Goal: Task Accomplishment & Management: Manage account settings

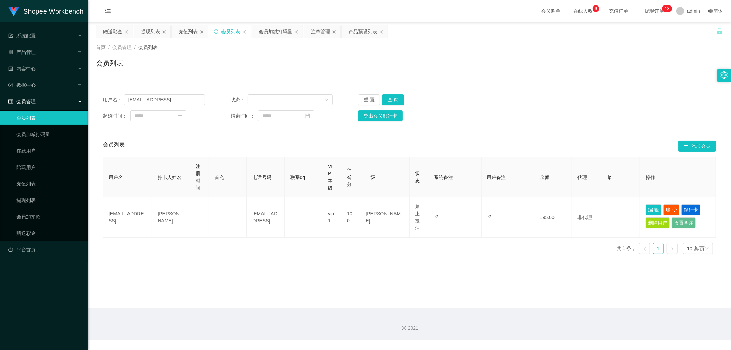
drag, startPoint x: 318, startPoint y: 35, endPoint x: 320, endPoint y: 51, distance: 16.6
click at [318, 35] on div "注单管理" at bounding box center [320, 31] width 19 height 13
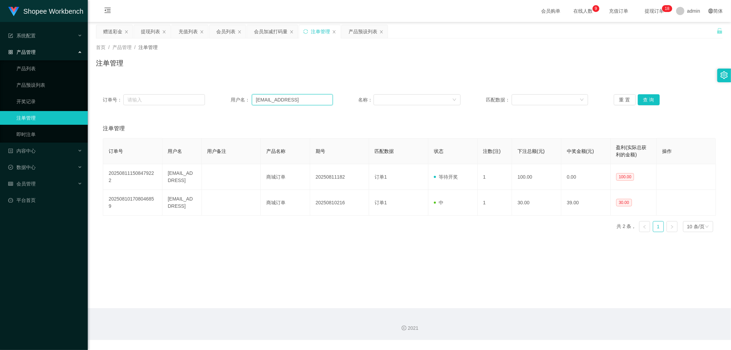
drag, startPoint x: 309, startPoint y: 97, endPoint x: 407, endPoint y: 108, distance: 99.0
click at [309, 98] on input "[EMAIL_ADDRESS]" at bounding box center [292, 99] width 81 height 11
paste input "bibuqqi"
type input "bibuqqi"
click at [643, 97] on button "查 询" at bounding box center [649, 99] width 22 height 11
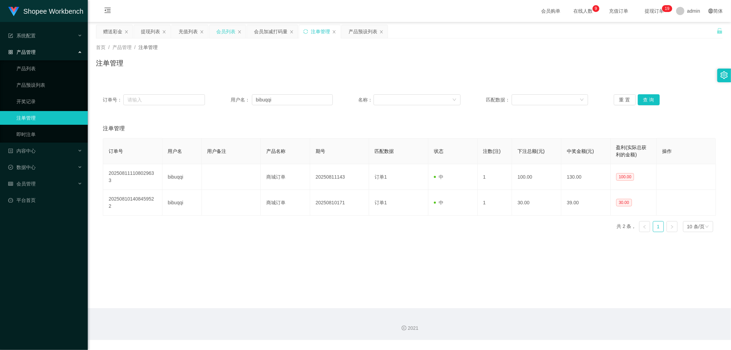
click at [232, 29] on div "会员列表" at bounding box center [225, 31] width 19 height 13
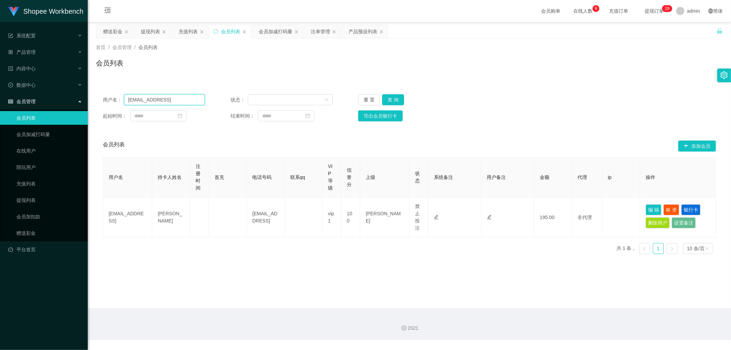
click at [187, 99] on input "[EMAIL_ADDRESS]" at bounding box center [164, 99] width 81 height 11
paste input "bibuqqi"
type input "bibuqqi"
click at [391, 100] on button "查 询" at bounding box center [393, 99] width 22 height 11
click at [538, 89] on div "用户名： bibuqqi 状态： 重 置 查 询 起始时间： 结束时间： 导出会员银行卡" at bounding box center [409, 107] width 627 height 41
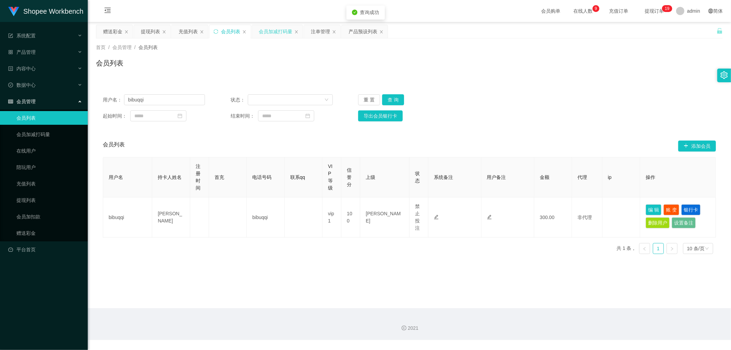
click at [275, 31] on div "会员加减打码量" at bounding box center [276, 31] width 34 height 13
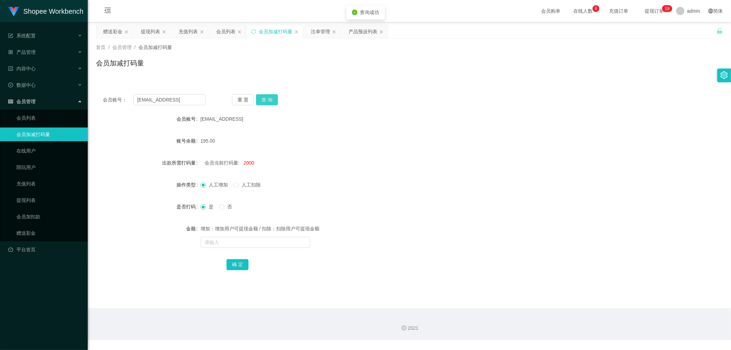
drag, startPoint x: 267, startPoint y: 102, endPoint x: 324, endPoint y: 102, distance: 57.6
click at [267, 102] on button "查 询" at bounding box center [267, 99] width 22 height 11
drag, startPoint x: 329, startPoint y: 102, endPoint x: 284, endPoint y: 104, distance: 44.6
click at [328, 102] on div "重 置 查 询" at bounding box center [283, 99] width 103 height 11
drag, startPoint x: 193, startPoint y: 94, endPoint x: 190, endPoint y: 97, distance: 4.0
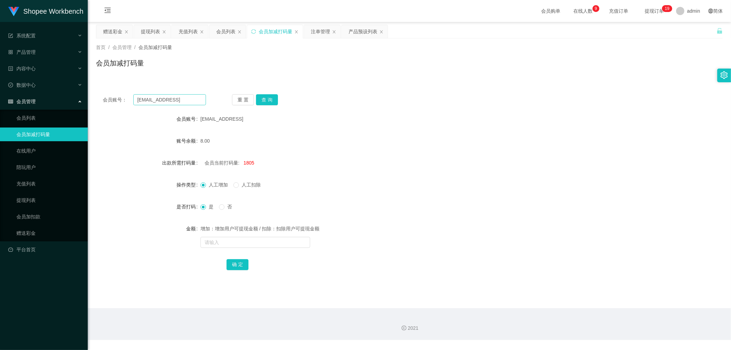
click at [192, 94] on div "会员账号： [EMAIL_ADDRESS] 重 置 查 询 会员账号 [EMAIL_ADDRESS] 账号余额 8.00 出款所需打码量 会员当前打码量: 1…" at bounding box center [409, 186] width 627 height 199
drag, startPoint x: 194, startPoint y: 100, endPoint x: 210, endPoint y: 101, distance: 16.2
click at [194, 100] on input "[EMAIL_ADDRESS]" at bounding box center [169, 99] width 73 height 11
paste input "bibuqqi"
type input "bibuqqi"
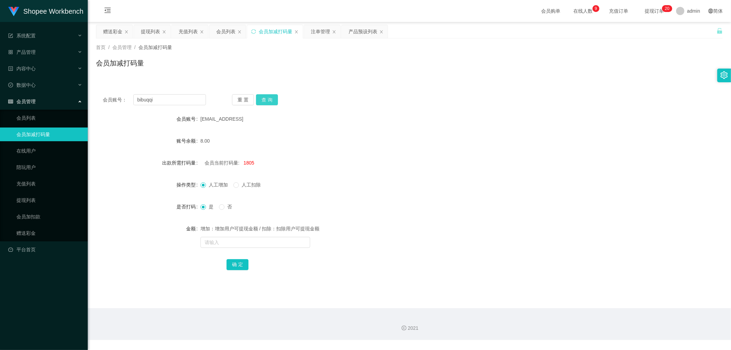
click at [265, 100] on button "查 询" at bounding box center [267, 99] width 22 height 11
click at [438, 98] on div "会员账号： bibuqqi 重 置 查 询" at bounding box center [409, 99] width 627 height 11
drag, startPoint x: 365, startPoint y: 95, endPoint x: 275, endPoint y: 45, distance: 102.9
click at [353, 90] on div "会员账号： bibuqqi 重 置 查 询 会员账号 bibuqqi 账号余额 300.00 出款所需打码量 会员当前打码量: -151513334 操作类型…" at bounding box center [409, 186] width 627 height 199
click at [231, 33] on div "会员列表" at bounding box center [225, 31] width 19 height 13
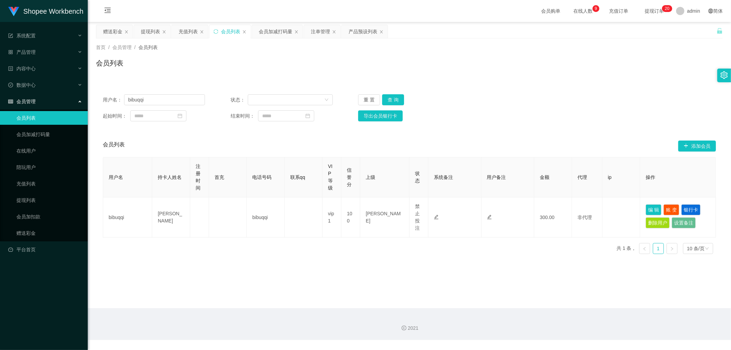
click at [533, 91] on div "用户名： bibuqqi 状态： 重 置 查 询 起始时间： 结束时间： 导出会员银行卡" at bounding box center [409, 107] width 627 height 41
click at [394, 101] on button "查 询" at bounding box center [393, 99] width 22 height 11
click at [653, 208] on button "编 辑" at bounding box center [653, 209] width 16 height 11
type input "bibuqqi"
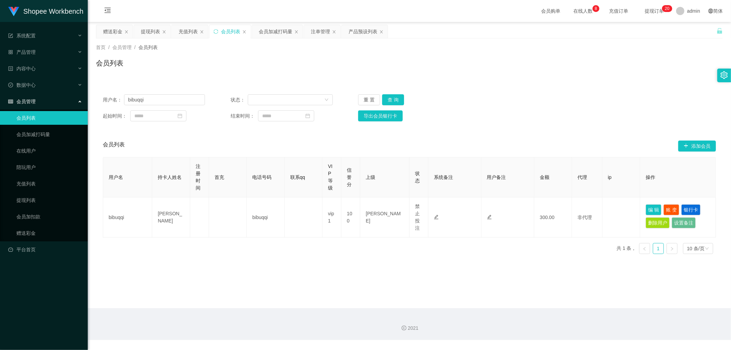
type input "[PERSON_NAME]"
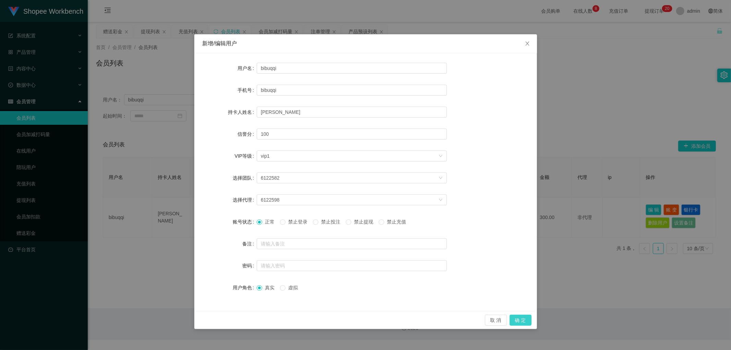
click at [522, 318] on button "确 定" at bounding box center [520, 319] width 22 height 11
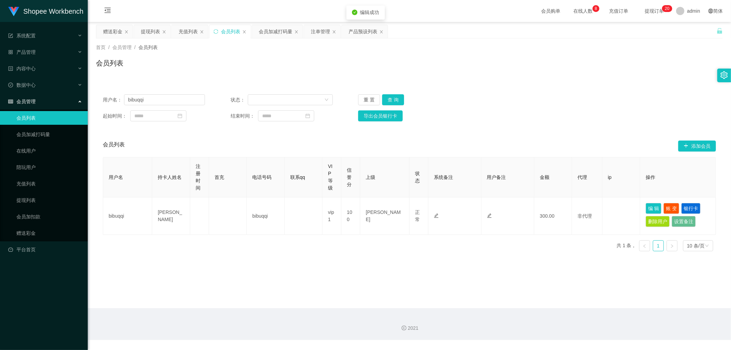
click at [563, 120] on div "起始时间： 结束时间： 导出会员银行卡" at bounding box center [409, 115] width 613 height 11
click at [295, 53] on div "首页 / 会员管理 / 会员列表 / 会员列表" at bounding box center [409, 59] width 627 height 30
click at [316, 32] on div "注单管理" at bounding box center [320, 31] width 19 height 13
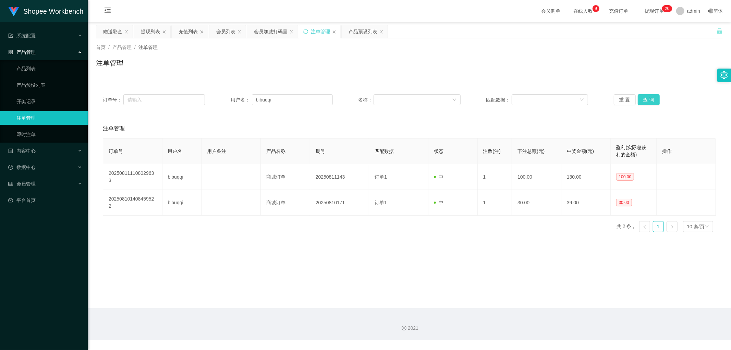
click at [645, 101] on button "查 询" at bounding box center [649, 99] width 22 height 11
drag, startPoint x: 289, startPoint y: 69, endPoint x: 275, endPoint y: 39, distance: 32.6
click at [285, 62] on div "注单管理" at bounding box center [409, 66] width 627 height 16
click at [269, 31] on div "会员加减打码量" at bounding box center [271, 31] width 34 height 13
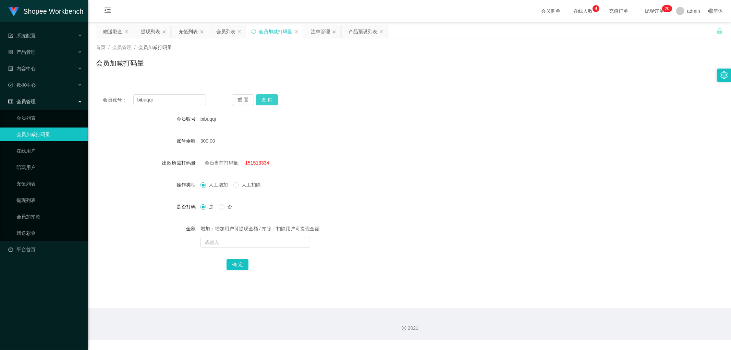
click at [271, 99] on button "查 询" at bounding box center [267, 99] width 22 height 11
click at [351, 88] on div "会员账号： bibuqqi 重 置 查 询 会员账号 bibuqqi 账号余额 300.00 出款所需打码量 会员当前打码量: -151513334 操作类型…" at bounding box center [409, 186] width 627 height 199
click at [353, 86] on div "会员账号： bibuqqi 重 置 查 询 会员账号 bibuqqi 账号余额 300.00 出款所需打码量 会员当前打码量: -151513334 操作类型…" at bounding box center [409, 182] width 627 height 207
click at [223, 31] on div "会员列表" at bounding box center [225, 31] width 19 height 13
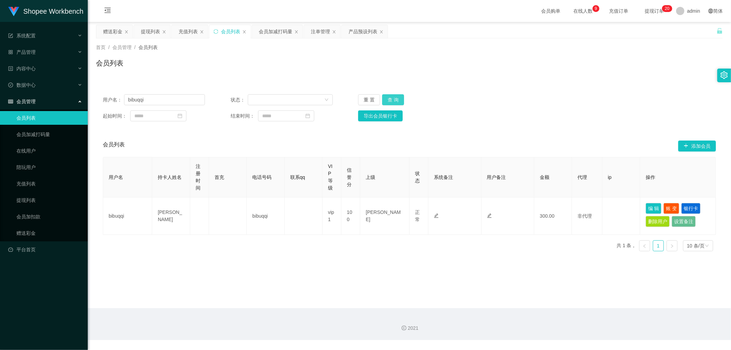
drag, startPoint x: 393, startPoint y: 101, endPoint x: 553, endPoint y: 88, distance: 160.9
click at [393, 101] on button "查 询" at bounding box center [393, 99] width 22 height 11
click at [553, 88] on div "用户名： bibuqqi 状态： 重 置 查 询 起始时间： 结束时间： 导出会员银行卡" at bounding box center [409, 107] width 627 height 41
click at [395, 97] on button "查 询" at bounding box center [393, 99] width 22 height 11
drag, startPoint x: 584, startPoint y: 103, endPoint x: 584, endPoint y: 107, distance: 3.8
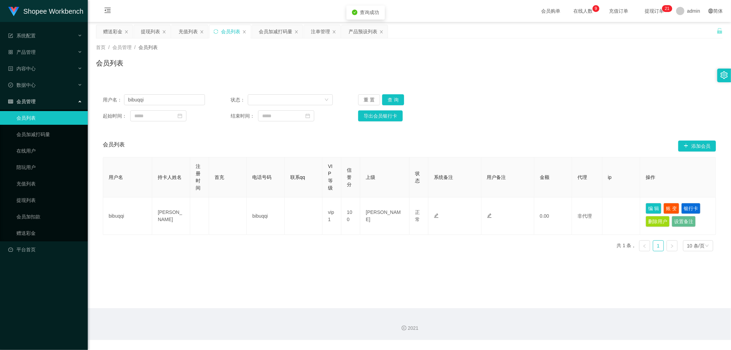
click at [584, 104] on div "用户名： bibuqqi 状态： 重 置 查 询" at bounding box center [409, 99] width 613 height 11
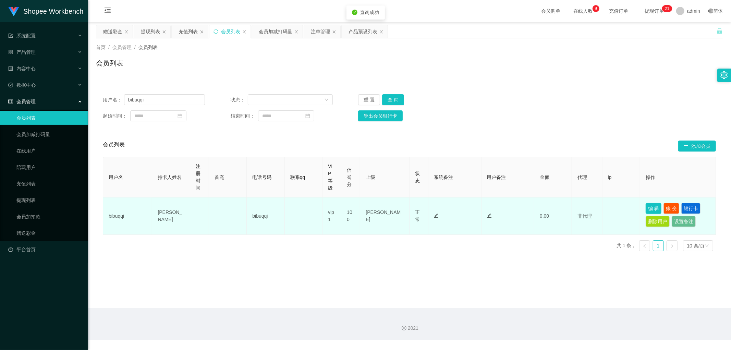
click at [652, 210] on button "编 辑" at bounding box center [653, 208] width 16 height 11
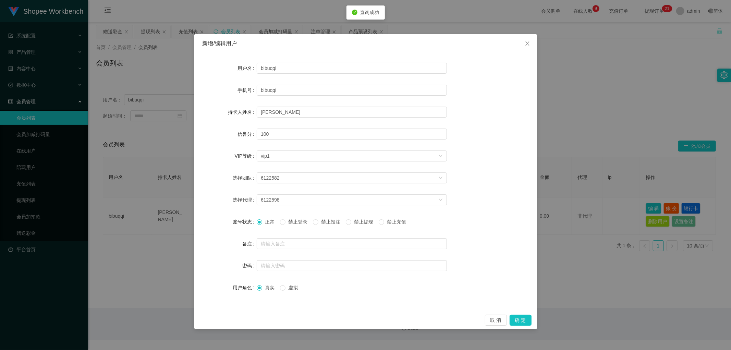
drag, startPoint x: 324, startPoint y: 224, endPoint x: 331, endPoint y: 226, distance: 7.4
click at [325, 224] on span "禁止投注" at bounding box center [330, 221] width 25 height 5
click at [527, 321] on button "确 定" at bounding box center [520, 319] width 22 height 11
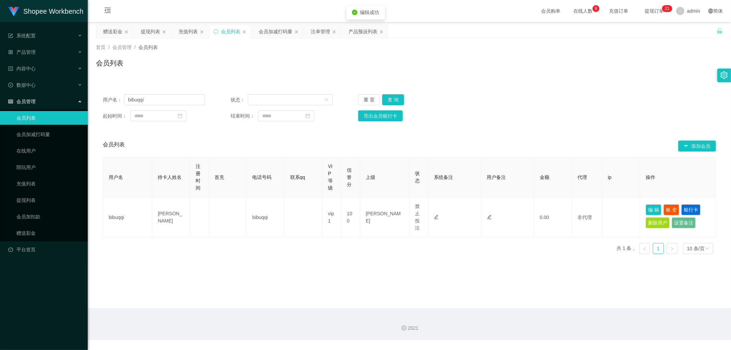
click at [344, 52] on div "首页 / 会员管理 / 会员列表 / 会员列表" at bounding box center [409, 59] width 627 height 30
click at [323, 32] on div "注单管理" at bounding box center [320, 31] width 19 height 13
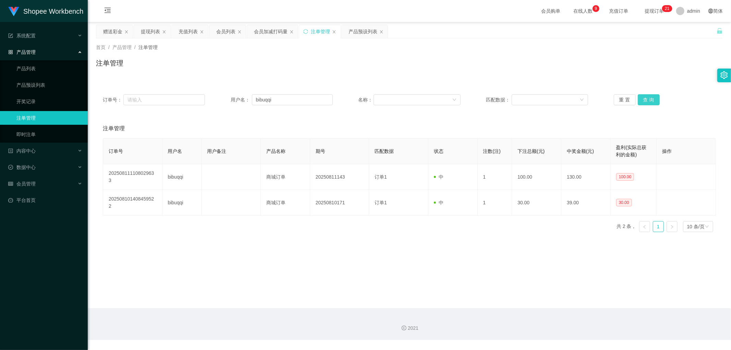
click at [643, 100] on button "查 询" at bounding box center [649, 99] width 22 height 11
drag, startPoint x: 251, startPoint y: 76, endPoint x: 251, endPoint y: 60, distance: 16.1
click at [251, 76] on div "首页 / 产品管理 / 注单管理 / 注单管理" at bounding box center [409, 58] width 643 height 41
click at [268, 35] on div "会员加减打码量" at bounding box center [271, 31] width 34 height 13
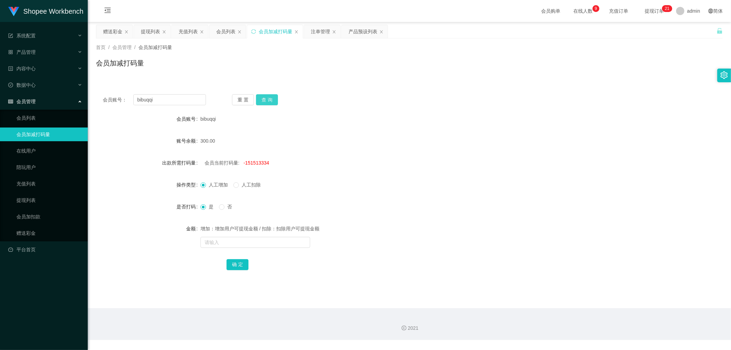
click at [269, 99] on button "查 询" at bounding box center [267, 99] width 22 height 11
click at [402, 122] on div "bibuqqi" at bounding box center [383, 119] width 366 height 14
drag, startPoint x: 405, startPoint y: 125, endPoint x: 383, endPoint y: 139, distance: 26.7
click at [404, 126] on form "会员账号 bibuqqi 账号余额 0.00 出款所需打码量 会员当前打码量: -151513034 操作类型 人工增加 人工扣除 是否打码 是 否 金额 增…" at bounding box center [409, 191] width 627 height 159
click at [344, 153] on form "会员账号 bibuqqi 账号余额 0.00 出款所需打码量 会员当前打码量: -151513034 操作类型 人工增加 人工扣除 是否打码 是 否 金额 增…" at bounding box center [409, 191] width 627 height 159
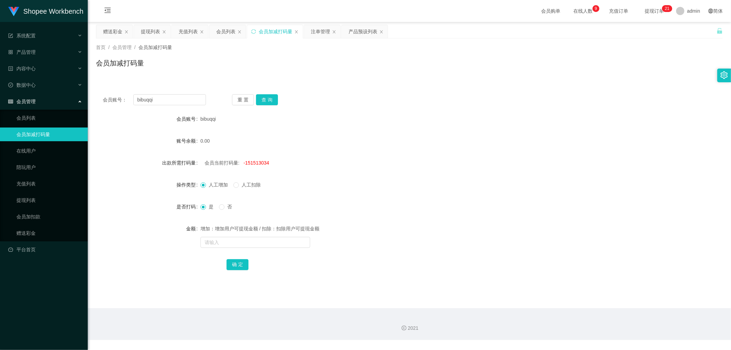
click at [259, 164] on span "-151513034" at bounding box center [257, 162] width 26 height 5
copy span "151513034"
drag, startPoint x: 230, startPoint y: 244, endPoint x: 234, endPoint y: 250, distance: 7.3
click at [230, 245] on input "text" at bounding box center [255, 242] width 110 height 11
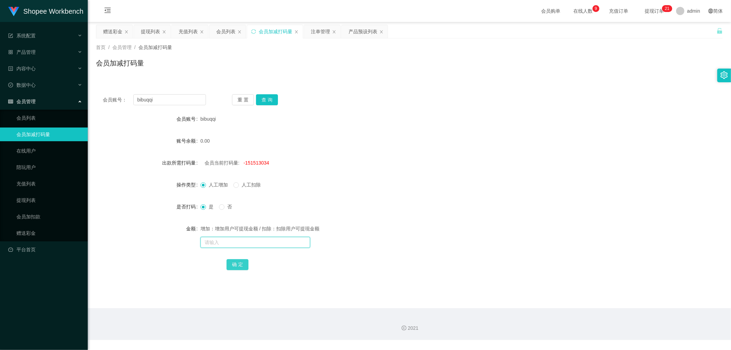
paste input "151513034"
type input "151513034"
drag, startPoint x: 238, startPoint y: 264, endPoint x: 244, endPoint y: 241, distance: 24.3
click at [238, 264] on button "确 定" at bounding box center [237, 264] width 22 height 11
click at [227, 243] on input "text" at bounding box center [255, 242] width 110 height 11
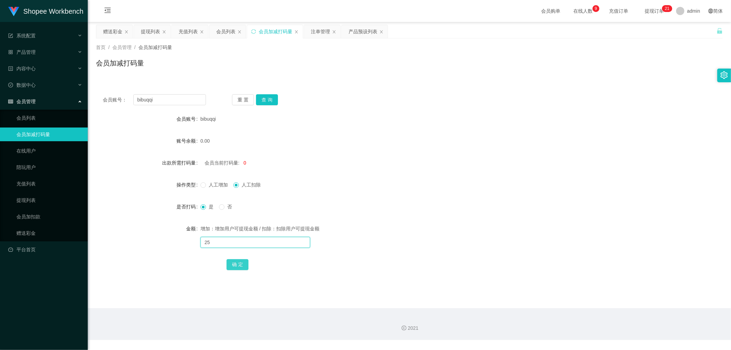
type input "2"
type input "1500"
click at [239, 264] on button "确 定" at bounding box center [237, 264] width 22 height 11
click at [417, 204] on div "是 否" at bounding box center [383, 207] width 366 height 14
drag, startPoint x: 212, startPoint y: 184, endPoint x: 229, endPoint y: 184, distance: 16.4
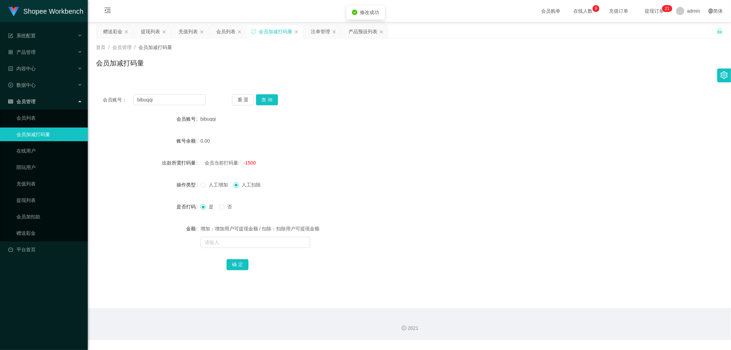
click at [212, 184] on span "人工增加" at bounding box center [218, 184] width 25 height 5
click at [371, 159] on div "会员当前打码量: -1500" at bounding box center [383, 163] width 366 height 14
drag, startPoint x: 225, startPoint y: 35, endPoint x: 465, endPoint y: 15, distance: 240.6
click at [228, 35] on div "会员列表" at bounding box center [225, 31] width 19 height 13
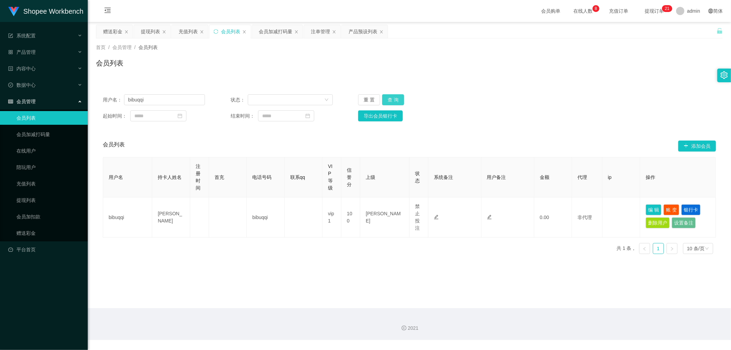
click at [396, 101] on button "查 询" at bounding box center [393, 99] width 22 height 11
drag, startPoint x: 553, startPoint y: 95, endPoint x: 557, endPoint y: 95, distance: 3.8
click at [553, 95] on div "用户名： bibuqqi 状态： 重 置 查 询" at bounding box center [409, 99] width 613 height 11
click at [525, 122] on div "用户名： bibuqqi 状态： 重 置 查 询 起始时间： 结束时间： 导出会员银行卡" at bounding box center [409, 107] width 627 height 41
drag, startPoint x: 398, startPoint y: 96, endPoint x: 410, endPoint y: 96, distance: 12.3
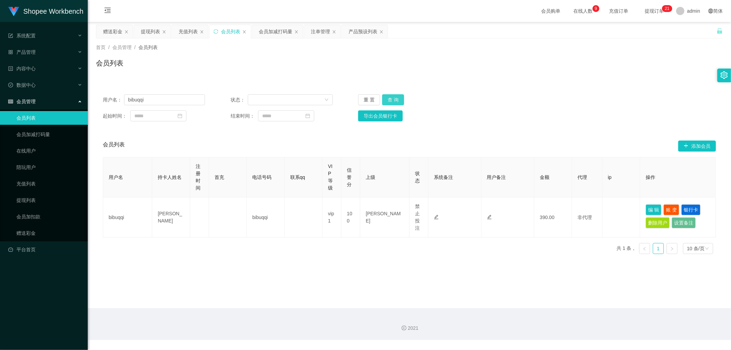
click at [398, 96] on button "查 询" at bounding box center [393, 99] width 22 height 11
click at [397, 100] on button "查 询" at bounding box center [393, 99] width 22 height 11
click at [584, 103] on div "用户名： bibuqqi 状态： 重 置 查 询" at bounding box center [409, 99] width 613 height 11
drag, startPoint x: 394, startPoint y: 99, endPoint x: 591, endPoint y: 116, distance: 197.5
click at [396, 99] on button "查 询" at bounding box center [393, 99] width 22 height 11
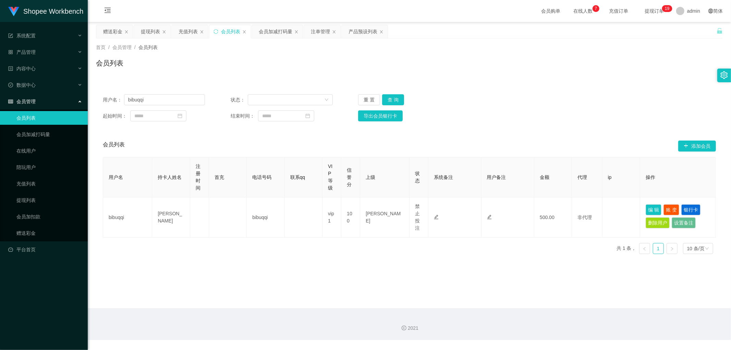
click at [601, 121] on div "用户名： bibuqqi 状态： 重 置 查 询 起始时间： 结束时间： 导出会员银行卡" at bounding box center [409, 107] width 627 height 41
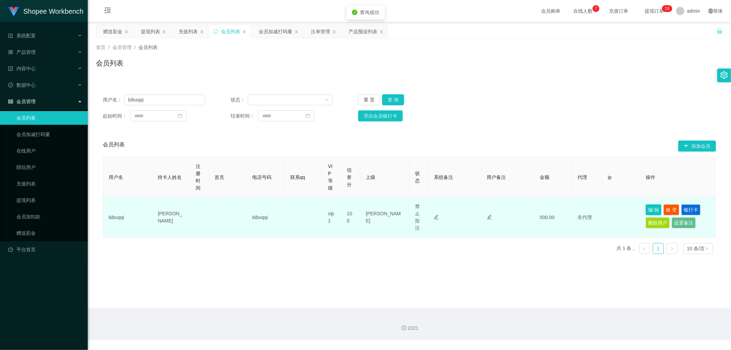
click at [647, 210] on button "编 辑" at bounding box center [653, 209] width 16 height 11
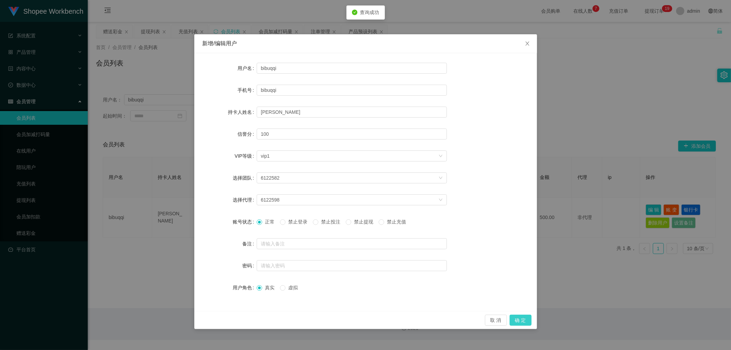
click at [526, 317] on button "确 定" at bounding box center [520, 319] width 22 height 11
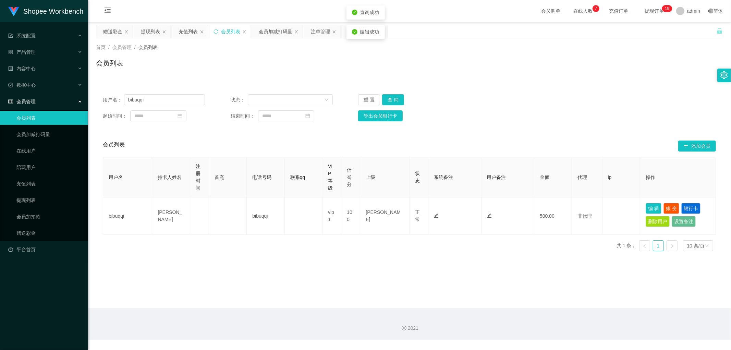
drag, startPoint x: 583, startPoint y: 62, endPoint x: 591, endPoint y: 70, distance: 10.7
click at [584, 63] on div "Shopee Workbench 系统配置 产品管理 产品列表 产品预设列表 开奖记录 注单管理 即时注单 内容中心 数据中心 会员管理 会员列表 会员加减打…" at bounding box center [365, 175] width 731 height 350
click at [390, 97] on button "查 询" at bounding box center [393, 99] width 22 height 11
click at [393, 99] on button "查 询" at bounding box center [393, 99] width 22 height 11
click at [554, 114] on div "起始时间： 结束时间： 导出会员银行卡" at bounding box center [409, 115] width 613 height 11
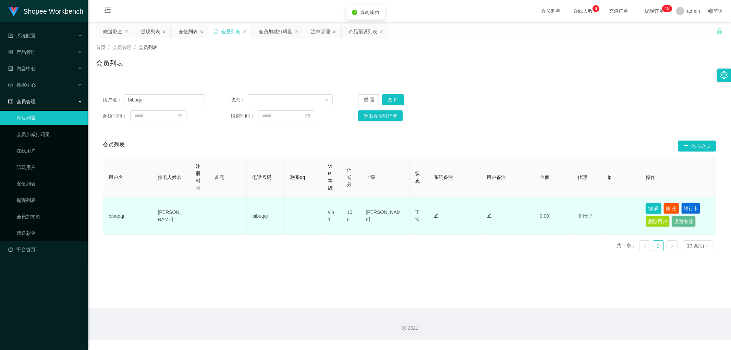
click at [654, 208] on button "编 辑" at bounding box center [653, 208] width 16 height 11
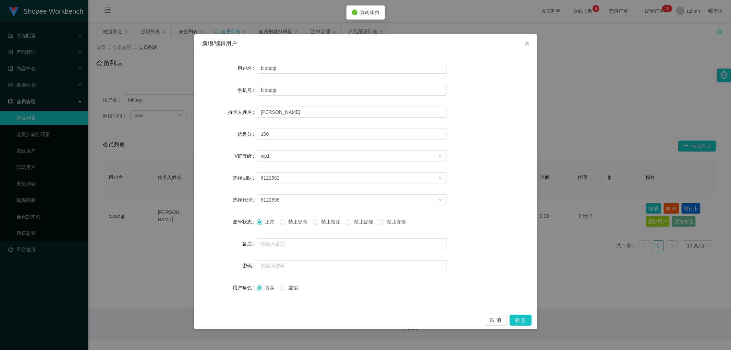
click at [330, 220] on span "禁止投注" at bounding box center [330, 221] width 25 height 5
click at [520, 320] on button "确 定" at bounding box center [520, 319] width 22 height 11
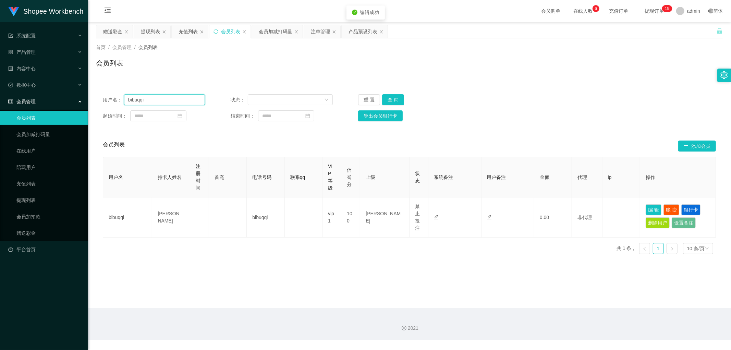
drag, startPoint x: 161, startPoint y: 98, endPoint x: 74, endPoint y: 108, distance: 87.2
click at [74, 108] on section "Shopee Workbench 系统配置 产品管理 产品列表 产品预设列表 开奖记录 注单管理 即时注单 内容中心 数据中心 会员管理 会员列表 会员加减打…" at bounding box center [365, 170] width 731 height 340
drag, startPoint x: 332, startPoint y: 60, endPoint x: 324, endPoint y: 44, distance: 17.8
click at [331, 60] on div "会员列表" at bounding box center [409, 66] width 627 height 16
click at [319, 33] on div "注单管理" at bounding box center [320, 31] width 19 height 13
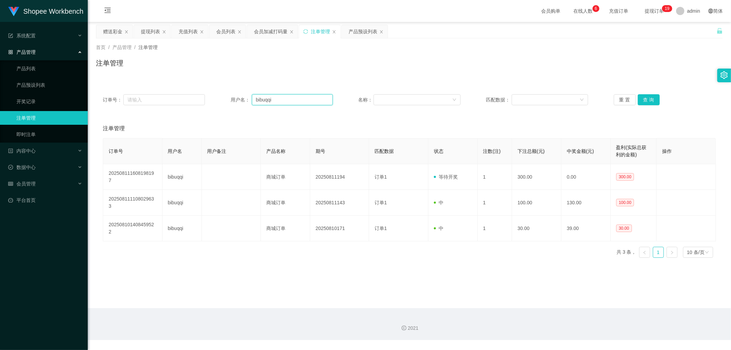
click at [304, 101] on input "bibuqqi" at bounding box center [292, 99] width 81 height 11
click at [650, 97] on button "查 询" at bounding box center [649, 99] width 22 height 11
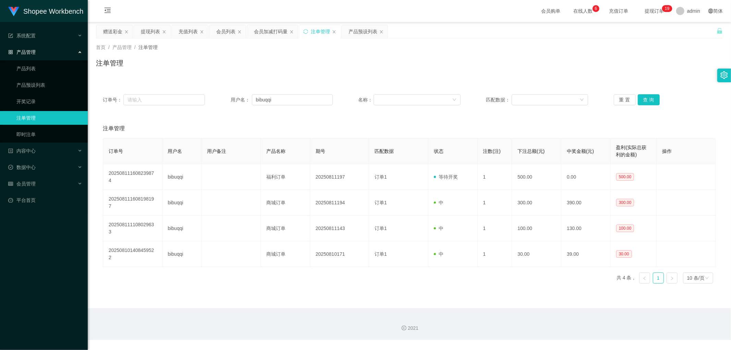
drag, startPoint x: 295, startPoint y: 57, endPoint x: 272, endPoint y: 38, distance: 29.4
click at [292, 55] on div "首页 / 产品管理 / 注单管理 / 注单管理" at bounding box center [409, 59] width 627 height 30
click at [270, 34] on div "会员加减打码量" at bounding box center [271, 31] width 34 height 13
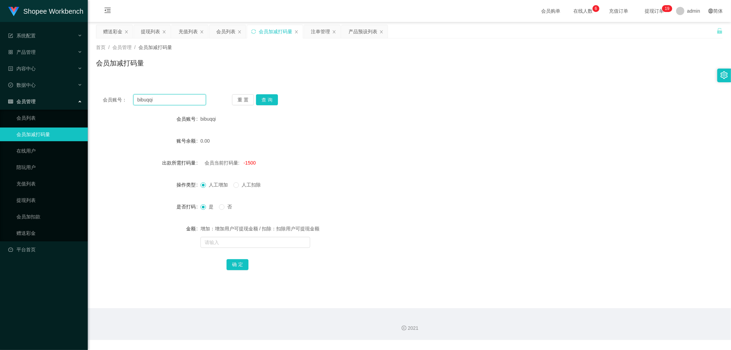
click at [184, 98] on input "bibuqqi" at bounding box center [169, 99] width 73 height 11
drag, startPoint x: 260, startPoint y: 100, endPoint x: 269, endPoint y: 102, distance: 8.8
click at [261, 100] on button "查 询" at bounding box center [267, 99] width 22 height 11
drag, startPoint x: 383, startPoint y: 140, endPoint x: 268, endPoint y: 215, distance: 137.3
click at [381, 144] on div "0.00" at bounding box center [383, 141] width 366 height 14
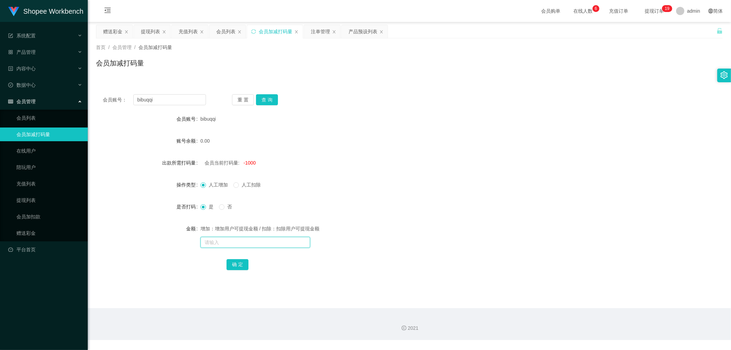
click at [235, 243] on input "text" at bounding box center [255, 242] width 110 height 11
type input "2"
type input "3000"
drag, startPoint x: 237, startPoint y: 263, endPoint x: 258, endPoint y: 259, distance: 21.5
click at [237, 262] on button "确 定" at bounding box center [237, 264] width 22 height 11
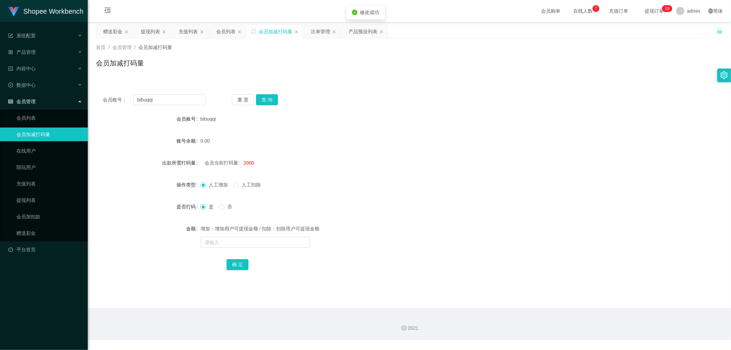
click at [451, 209] on div "是 否" at bounding box center [383, 207] width 366 height 14
click at [232, 33] on div "会员列表" at bounding box center [225, 31] width 19 height 13
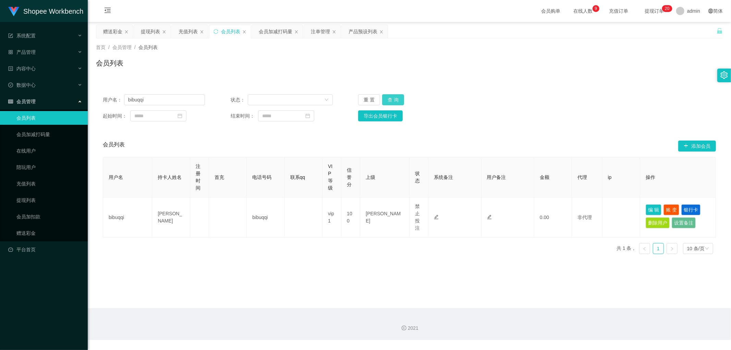
drag, startPoint x: 392, startPoint y: 101, endPoint x: 421, endPoint y: 100, distance: 28.8
click at [392, 100] on button "查 询" at bounding box center [393, 99] width 22 height 11
click at [564, 99] on div "用户名： bibuqqi 状态： 重 置 查 询" at bounding box center [409, 99] width 613 height 11
drag, startPoint x: 166, startPoint y: 97, endPoint x: 200, endPoint y: 103, distance: 34.4
click at [167, 97] on input "bibuqqi" at bounding box center [164, 99] width 81 height 11
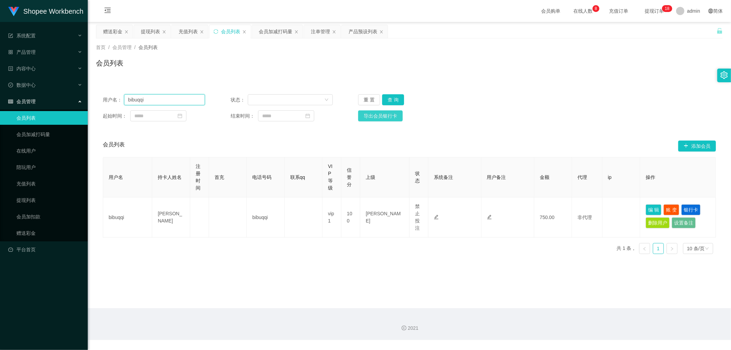
paste input "0109497280"
type input "0109497280"
drag, startPoint x: 398, startPoint y: 98, endPoint x: 533, endPoint y: 107, distance: 134.9
click at [399, 98] on button "查 询" at bounding box center [393, 99] width 22 height 11
drag, startPoint x: 563, startPoint y: 105, endPoint x: 570, endPoint y: 109, distance: 8.6
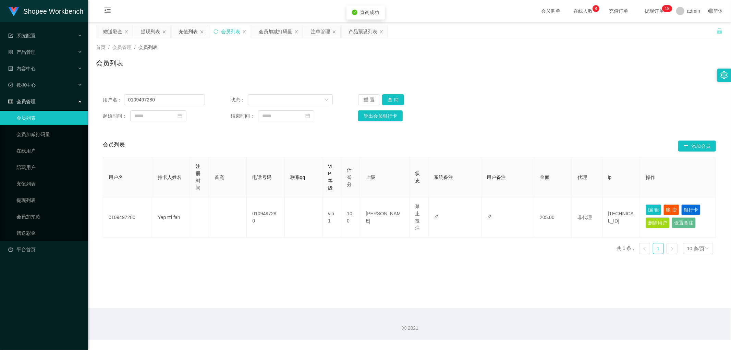
click at [570, 109] on div "用户名： 0109497280 状态： 重 置 查 询 起始时间： 结束时间： 导出会员银行卡" at bounding box center [409, 107] width 627 height 41
click at [650, 210] on button "编 辑" at bounding box center [653, 209] width 16 height 11
type input "0109497280"
type input "Yap tzi fah"
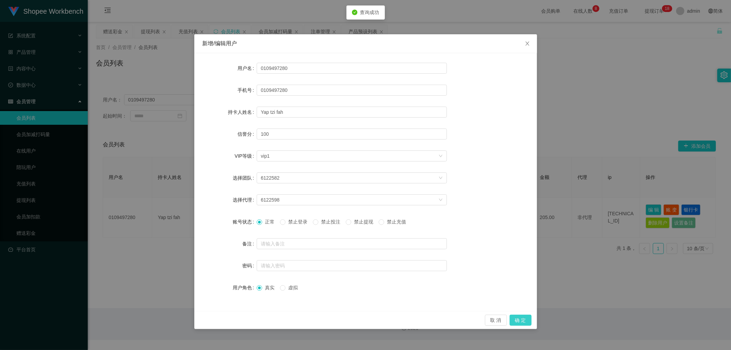
click at [525, 322] on button "确 定" at bounding box center [520, 319] width 22 height 11
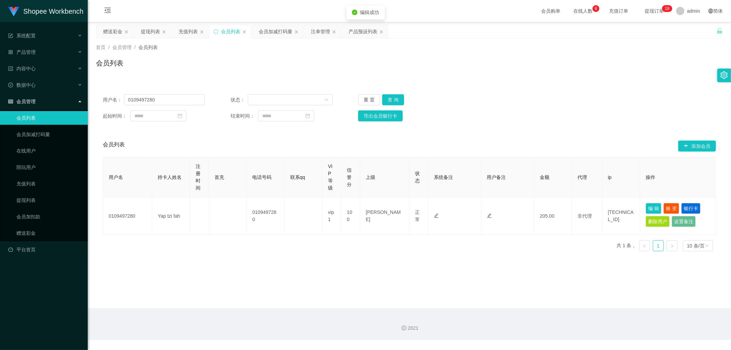
drag, startPoint x: 310, startPoint y: 56, endPoint x: 312, endPoint y: 41, distance: 15.3
click at [310, 54] on div "首页 / 会员管理 / 会员列表 / 会员列表" at bounding box center [409, 59] width 627 height 30
click at [316, 32] on div "注单管理" at bounding box center [320, 31] width 19 height 13
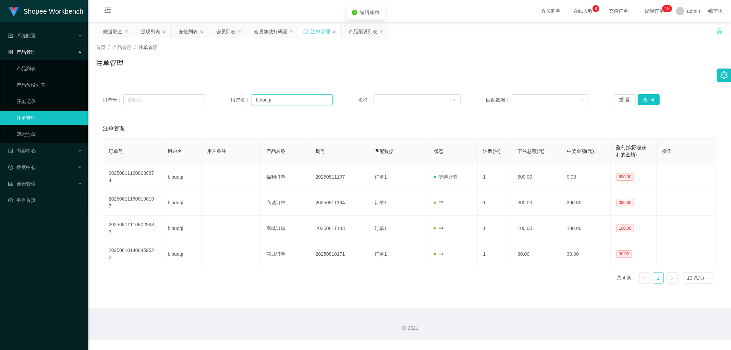
drag, startPoint x: 292, startPoint y: 97, endPoint x: 362, endPoint y: 103, distance: 70.8
click at [293, 98] on input "bibuqqi" at bounding box center [292, 99] width 81 height 11
paste input "0109497280"
type input "0109497280"
click at [645, 102] on button "查 询" at bounding box center [649, 99] width 22 height 11
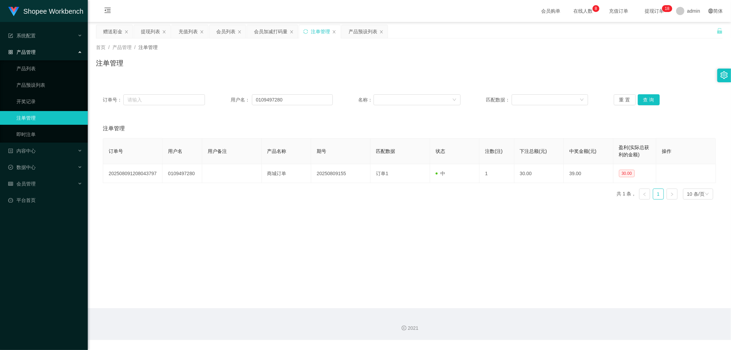
drag, startPoint x: 245, startPoint y: 61, endPoint x: 254, endPoint y: 39, distance: 23.7
click at [244, 60] on div "注单管理" at bounding box center [409, 66] width 627 height 16
drag, startPoint x: 263, startPoint y: 35, endPoint x: 267, endPoint y: 40, distance: 6.8
click at [263, 35] on div "会员加减打码量" at bounding box center [271, 31] width 34 height 13
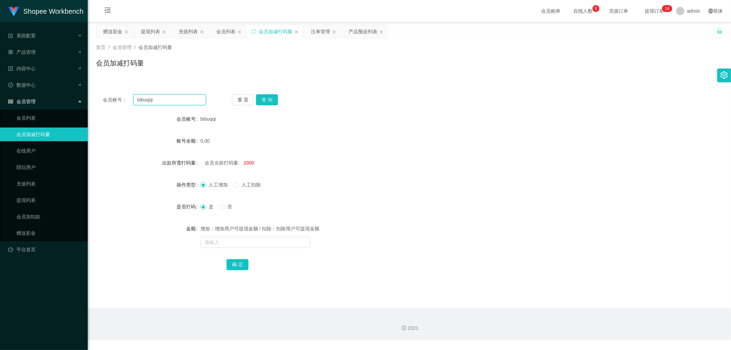
click at [180, 101] on input "bibuqqi" at bounding box center [169, 99] width 73 height 11
paste input "0109497280"
type input "0109497280"
drag, startPoint x: 263, startPoint y: 102, endPoint x: 409, endPoint y: 95, distance: 146.5
click at [293, 103] on div "重 置 查 询" at bounding box center [283, 99] width 103 height 11
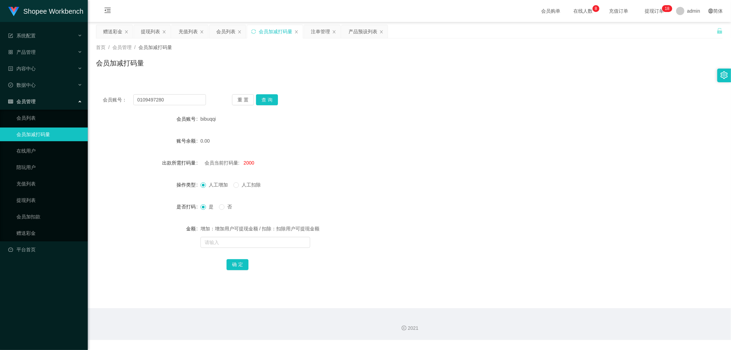
click at [409, 95] on div "会员账号： 0109497280 重 置 查 询" at bounding box center [409, 99] width 627 height 11
drag, startPoint x: 271, startPoint y: 99, endPoint x: 285, endPoint y: 100, distance: 13.7
click at [271, 99] on button "查 询" at bounding box center [267, 99] width 22 height 11
click at [149, 30] on div "提现列表" at bounding box center [150, 31] width 19 height 13
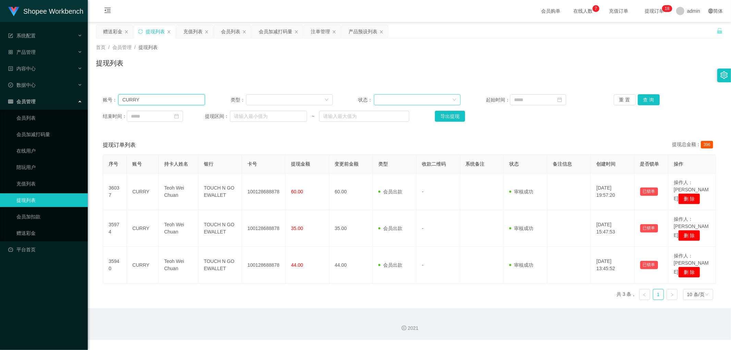
paste input "0109497280"
type input "0109497280"
click at [646, 98] on button "查 询" at bounding box center [649, 99] width 22 height 11
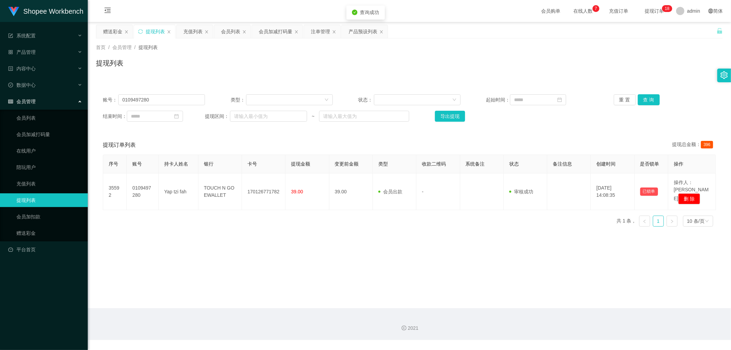
click at [220, 68] on div "提现列表" at bounding box center [409, 66] width 627 height 16
click at [187, 31] on div "充值列表" at bounding box center [192, 31] width 19 height 13
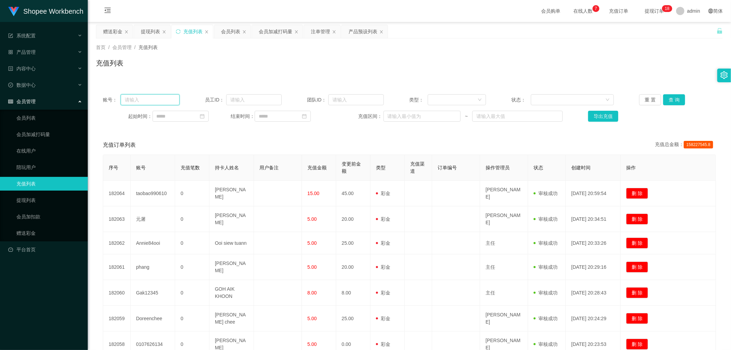
click at [159, 98] on input "text" at bounding box center [150, 99] width 59 height 11
paste input "0109497280"
type input "0109497280"
click at [664, 102] on button "查 询" at bounding box center [674, 99] width 22 height 11
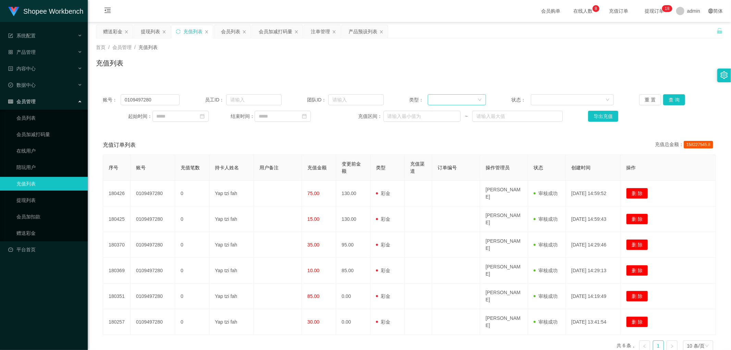
click at [478, 101] on icon "图标: down" at bounding box center [480, 100] width 4 height 4
click at [453, 114] on li "后台充值" at bounding box center [454, 113] width 58 height 11
click at [670, 98] on button "查 询" at bounding box center [674, 99] width 22 height 11
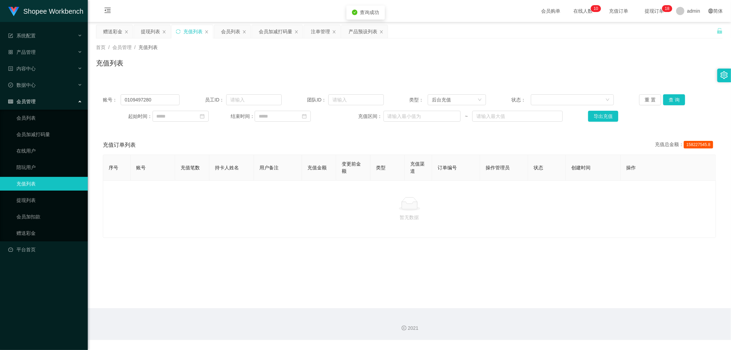
click at [358, 78] on div "首页 / 会员管理 / 充值列表 / 充值列表" at bounding box center [409, 58] width 643 height 41
click at [221, 80] on div "账号： 0109497280 员工ID： 团队ID： 类型： 后台充值 状态： 重 置 查 询 起始时间： 结束时间： 充值区间： ~ 导出充值 充值订单列表…" at bounding box center [409, 158] width 627 height 159
click at [320, 33] on div "注单管理" at bounding box center [320, 31] width 19 height 13
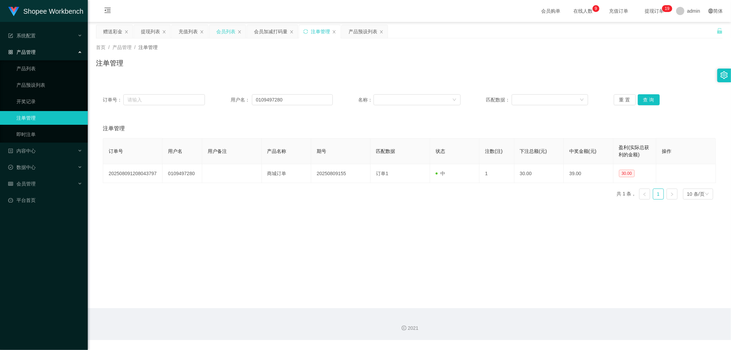
click at [226, 30] on div "会员列表" at bounding box center [225, 31] width 19 height 13
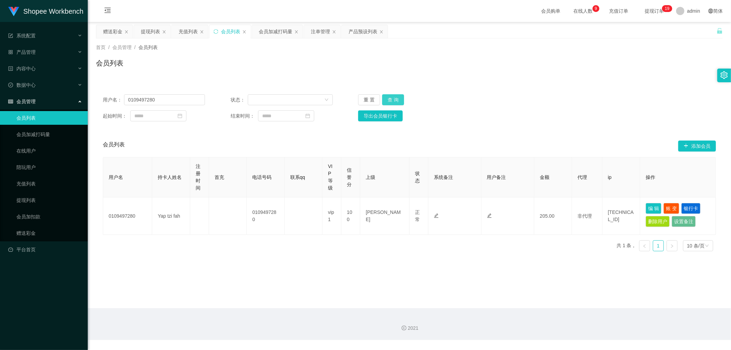
click at [395, 100] on button "查 询" at bounding box center [393, 99] width 22 height 11
drag, startPoint x: 547, startPoint y: 100, endPoint x: 554, endPoint y: 103, distance: 7.7
click at [547, 100] on div "用户名： 0109497280 状态： 重 置 查 询" at bounding box center [409, 99] width 613 height 11
drag, startPoint x: 397, startPoint y: 97, endPoint x: 408, endPoint y: 100, distance: 11.9
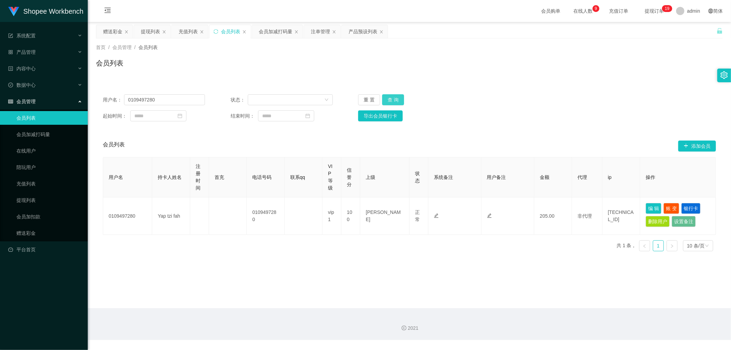
click at [396, 97] on button "查 询" at bounding box center [393, 99] width 22 height 11
click at [580, 107] on div "用户名： 0109497280 状态： 重 置 查 询 起始时间： 结束时间： 导出会员银行卡" at bounding box center [409, 107] width 627 height 41
click at [394, 98] on button "查 询" at bounding box center [393, 99] width 22 height 11
drag, startPoint x: 531, startPoint y: 97, endPoint x: 632, endPoint y: 25, distance: 124.1
click at [532, 97] on div "用户名： 0109497280 状态： 重 置 查 询" at bounding box center [409, 99] width 613 height 11
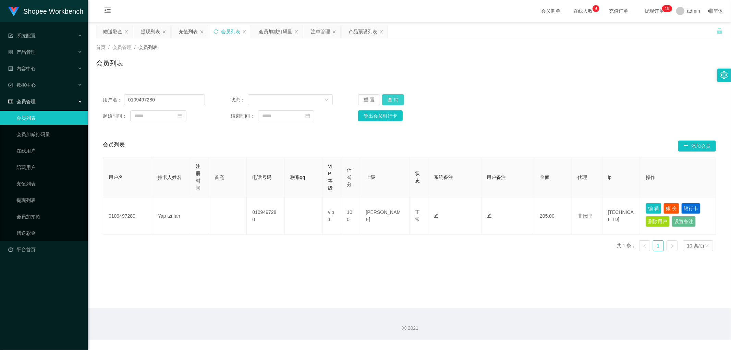
click at [388, 98] on button "查 询" at bounding box center [393, 99] width 22 height 11
click at [397, 97] on button "查 询" at bounding box center [393, 99] width 22 height 11
click at [398, 101] on button "查 询" at bounding box center [393, 99] width 22 height 11
click at [396, 100] on button "查 询" at bounding box center [393, 99] width 22 height 11
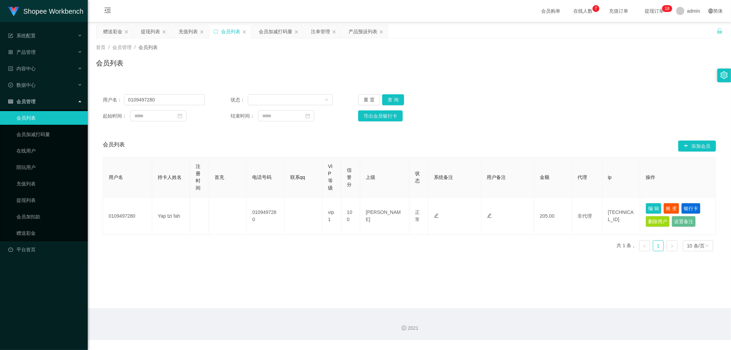
click at [427, 67] on div "会员列表" at bounding box center [409, 66] width 627 height 16
click at [392, 99] on button "查 询" at bounding box center [393, 99] width 22 height 11
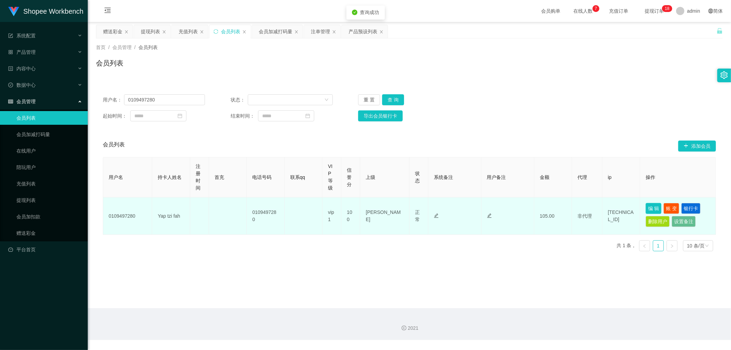
click at [651, 210] on button "编 辑" at bounding box center [653, 208] width 16 height 11
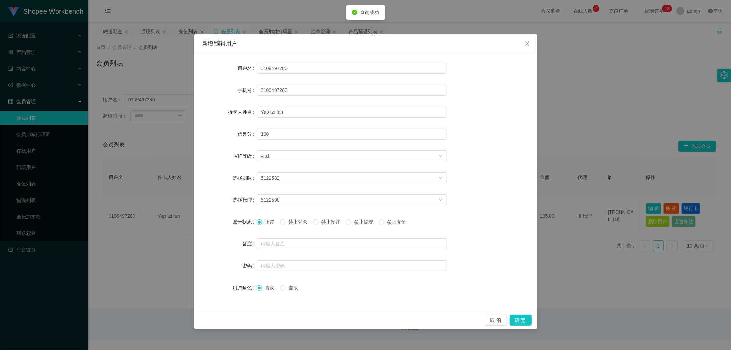
drag, startPoint x: 326, startPoint y: 221, endPoint x: 329, endPoint y: 223, distance: 3.7
click at [326, 222] on span "禁止投注" at bounding box center [330, 221] width 25 height 5
drag, startPoint x: 519, startPoint y: 320, endPoint x: 518, endPoint y: 323, distance: 3.5
click at [519, 320] on button "确 定" at bounding box center [520, 319] width 22 height 11
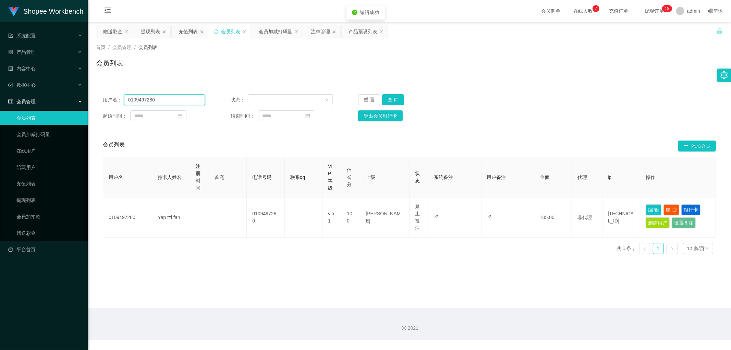
drag, startPoint x: 166, startPoint y: 100, endPoint x: 62, endPoint y: 102, distance: 103.5
click at [62, 102] on section "Shopee Workbench 系统配置 产品管理 产品列表 产品预设列表 开奖记录 注单管理 即时注单 内容中心 数据中心 会员管理 会员列表 会员加减打…" at bounding box center [365, 170] width 731 height 340
click at [324, 64] on div "会员列表" at bounding box center [409, 66] width 627 height 16
click at [320, 33] on div "注单管理" at bounding box center [320, 31] width 19 height 13
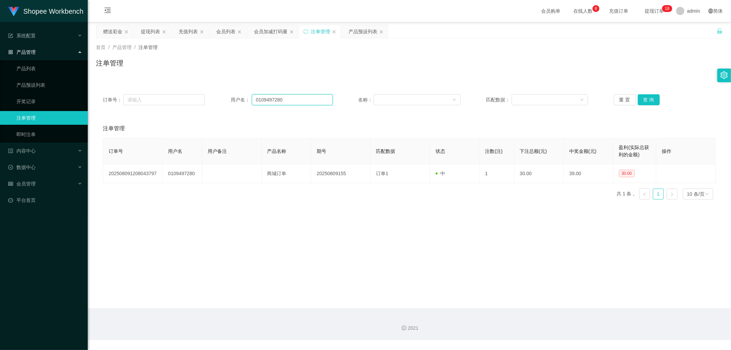
drag, startPoint x: 298, startPoint y: 101, endPoint x: 308, endPoint y: 104, distance: 10.7
click at [298, 101] on input "0109497280" at bounding box center [292, 99] width 81 height 11
click at [644, 100] on button "查 询" at bounding box center [649, 99] width 22 height 11
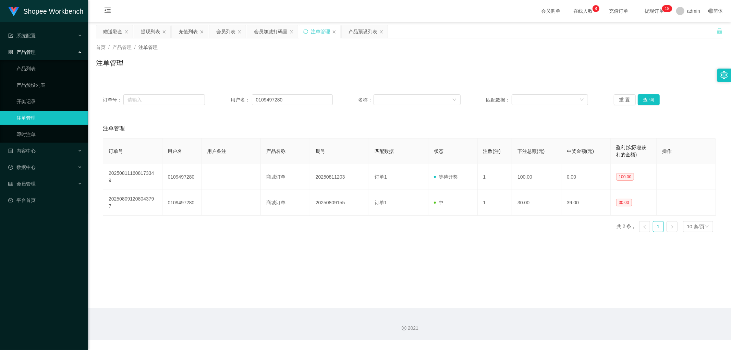
click at [380, 66] on div "注单管理" at bounding box center [409, 66] width 627 height 16
click at [272, 33] on div "会员加减打码量" at bounding box center [271, 31] width 34 height 13
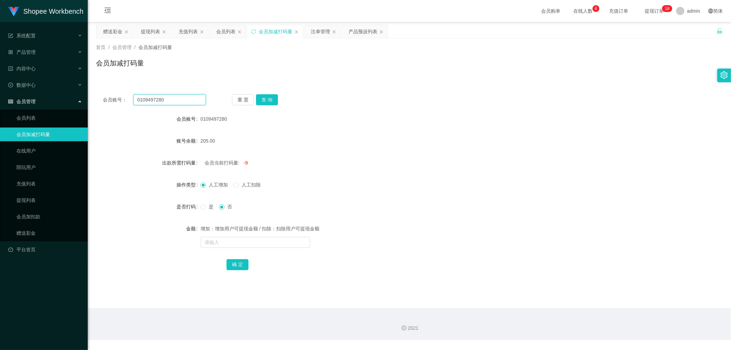
drag, startPoint x: 184, startPoint y: 97, endPoint x: 206, endPoint y: 100, distance: 22.1
click at [185, 98] on input "0109497280" at bounding box center [169, 99] width 73 height 11
drag, startPoint x: 266, startPoint y: 100, endPoint x: 308, endPoint y: 109, distance: 43.4
click at [272, 102] on button "查 询" at bounding box center [267, 99] width 22 height 11
click at [377, 121] on div "0109497280" at bounding box center [383, 119] width 366 height 14
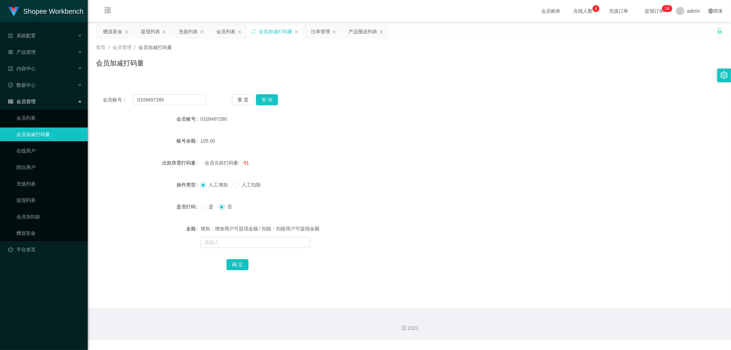
click at [378, 115] on div "0109497280" at bounding box center [383, 119] width 366 height 14
click at [351, 199] on form "会员账号 0109497280 账号余额 105.00 出款所需打码量 会员当前打码量: 91 操作类型 人工增加 人工扣除 是否打码 是 否 金额 增加：增…" at bounding box center [409, 191] width 627 height 159
drag, startPoint x: 322, startPoint y: 22, endPoint x: 324, endPoint y: 28, distance: 6.8
click at [322, 23] on section "会员购单 在线人数 0 1 2 3 4 5 6 7 8 9 0 1 2 3 4 5 6 7 8 9 0 1 2 3 4 5 6 7 8 9 充值订单 提现订单…" at bounding box center [409, 170] width 643 height 340
click at [324, 29] on div "注单管理" at bounding box center [320, 31] width 19 height 13
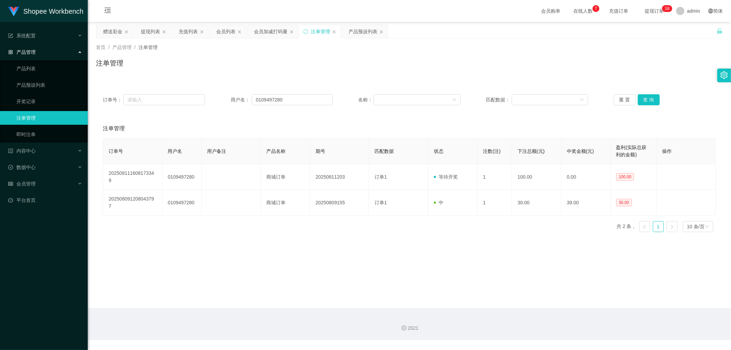
click at [410, 65] on div "注单管理" at bounding box center [409, 66] width 627 height 16
drag, startPoint x: 270, startPoint y: 27, endPoint x: 268, endPoint y: 34, distance: 7.7
click at [270, 27] on div "会员加减打码量" at bounding box center [271, 31] width 34 height 13
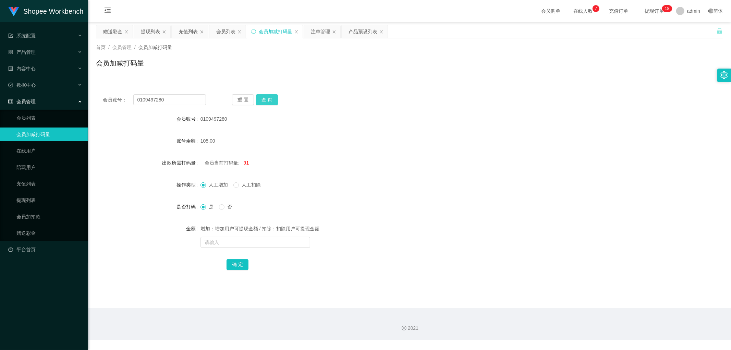
drag, startPoint x: 267, startPoint y: 103, endPoint x: 272, endPoint y: 104, distance: 5.2
click at [267, 102] on button "查 询" at bounding box center [267, 99] width 22 height 11
drag, startPoint x: 374, startPoint y: 139, endPoint x: 372, endPoint y: 155, distance: 16.0
click at [374, 140] on div "105.00" at bounding box center [383, 141] width 366 height 14
click at [229, 237] on input "text" at bounding box center [255, 242] width 110 height 11
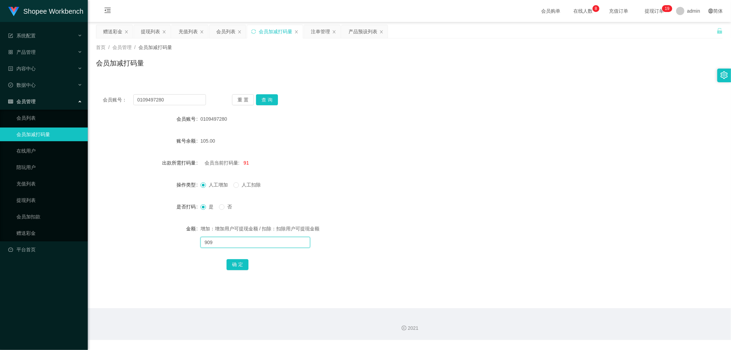
click at [204, 242] on input "909" at bounding box center [255, 242] width 110 height 11
type input "1909"
click at [237, 264] on button "确 定" at bounding box center [237, 264] width 22 height 11
click at [436, 166] on div "会员当前打码量: 2000" at bounding box center [383, 163] width 366 height 14
click at [228, 32] on div "会员列表" at bounding box center [225, 31] width 19 height 13
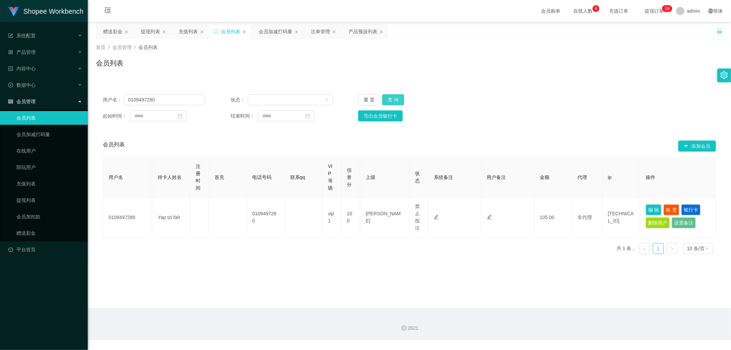
click at [390, 98] on button "查 询" at bounding box center [393, 99] width 22 height 11
click at [570, 96] on div "用户名： 0109497280 状态： 重 置 查 询" at bounding box center [409, 99] width 613 height 11
click at [269, 31] on div "会员加减打码量" at bounding box center [276, 31] width 34 height 13
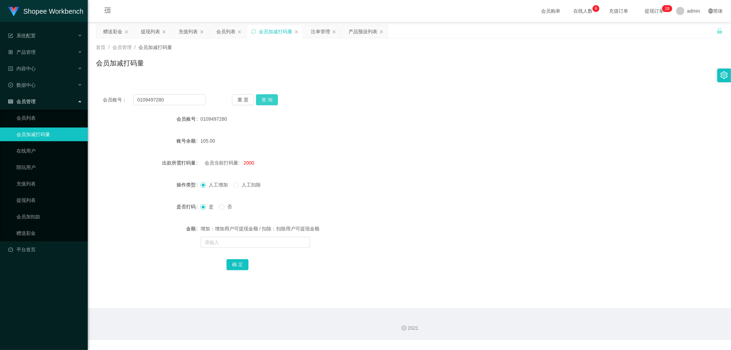
click at [267, 101] on button "查 询" at bounding box center [267, 99] width 22 height 11
drag, startPoint x: 223, startPoint y: 32, endPoint x: 469, endPoint y: 0, distance: 248.0
click at [223, 32] on div "会员列表" at bounding box center [225, 31] width 19 height 13
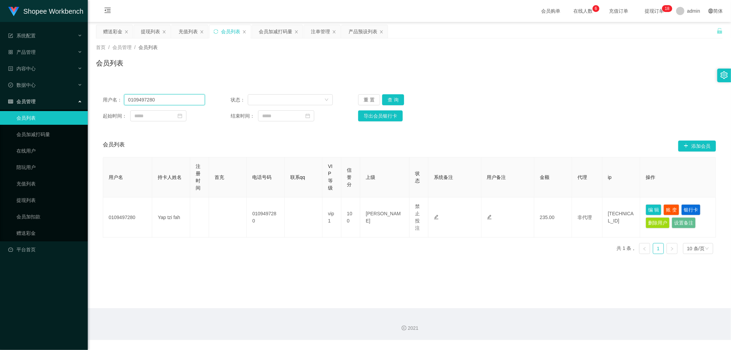
click at [159, 99] on input "0109497280" at bounding box center [164, 99] width 81 height 11
paste input "James16419"
type input "James16419"
click at [391, 101] on button "查 询" at bounding box center [393, 99] width 22 height 11
click at [600, 111] on div "起始时间： 结束时间： 导出会员银行卡" at bounding box center [409, 115] width 613 height 11
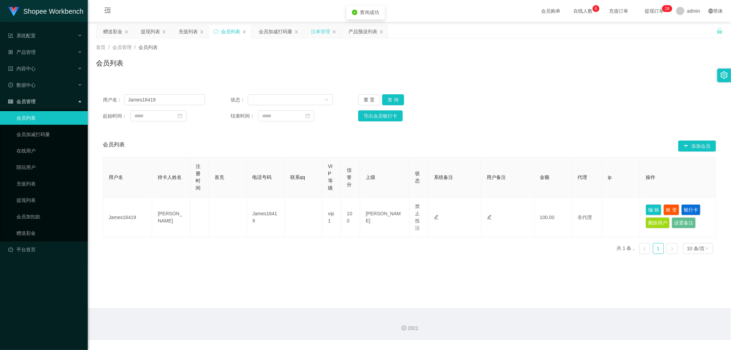
click at [315, 32] on div "注单管理" at bounding box center [320, 31] width 19 height 13
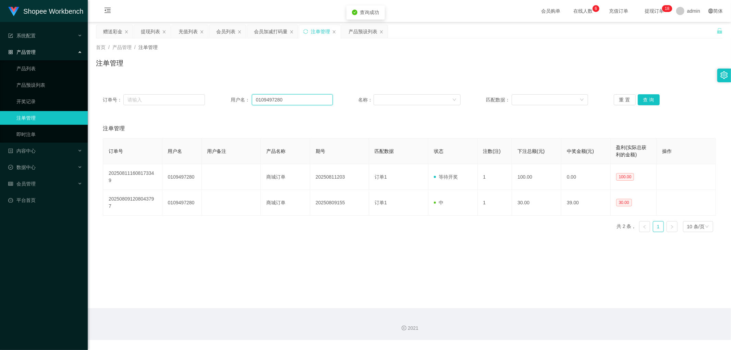
drag, startPoint x: 301, startPoint y: 101, endPoint x: 306, endPoint y: 104, distance: 5.5
click at [302, 101] on input "0109497280" at bounding box center [292, 99] width 81 height 11
paste input "James16419"
type input "James16419"
click at [644, 98] on button "查 询" at bounding box center [649, 99] width 22 height 11
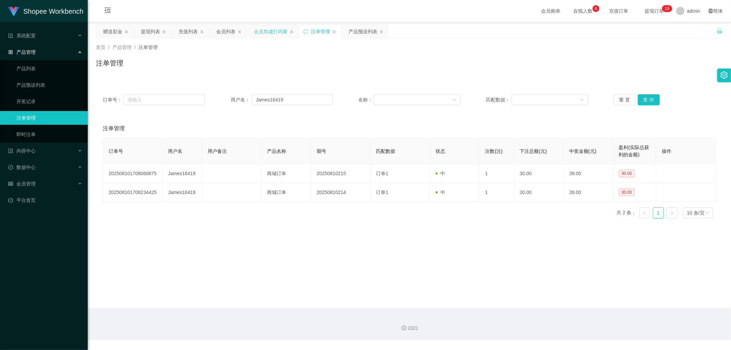
click at [270, 32] on div "会员加减打码量" at bounding box center [271, 31] width 34 height 13
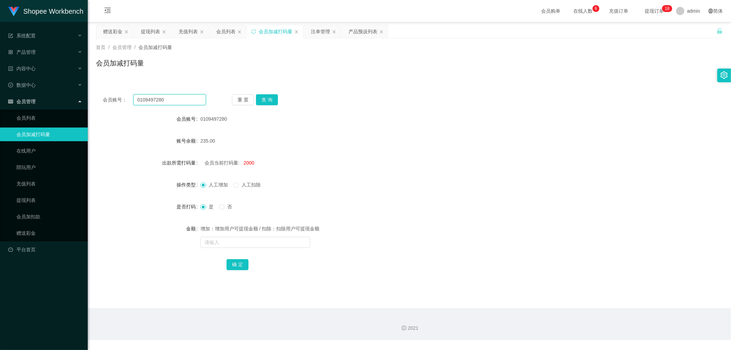
drag, startPoint x: 184, startPoint y: 95, endPoint x: 206, endPoint y: 99, distance: 21.9
click at [184, 96] on input "0109497280" at bounding box center [169, 99] width 73 height 11
paste input "James16419"
type input "James16419"
drag, startPoint x: 267, startPoint y: 101, endPoint x: 331, endPoint y: 103, distance: 64.5
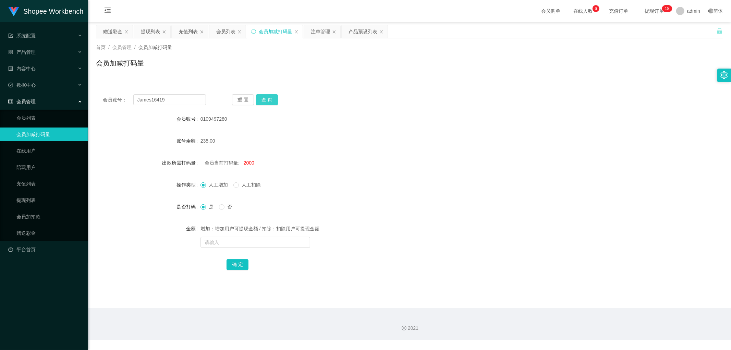
click at [267, 101] on button "查 询" at bounding box center [267, 99] width 22 height 11
click at [372, 101] on div "会员账号： James16419 重 置 查 询" at bounding box center [409, 99] width 627 height 11
click at [224, 33] on div "会员列表" at bounding box center [225, 31] width 19 height 13
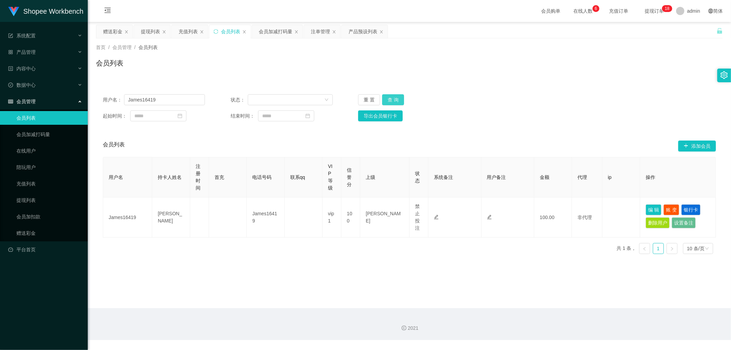
click at [393, 101] on button "查 询" at bounding box center [393, 99] width 22 height 11
drag, startPoint x: 611, startPoint y: 80, endPoint x: 616, endPoint y: 74, distance: 7.5
click at [612, 79] on div "用户名： James16419 状态： 重 置 查 询 起始时间： 结束时间： 导出会员银行卡 会员列表 添加会员 用户名 持卡人姓名 注册时间 首充 电话号…" at bounding box center [409, 169] width 627 height 180
click at [214, 63] on div "会员列表" at bounding box center [409, 66] width 627 height 16
click at [190, 30] on div "充值列表" at bounding box center [187, 31] width 19 height 13
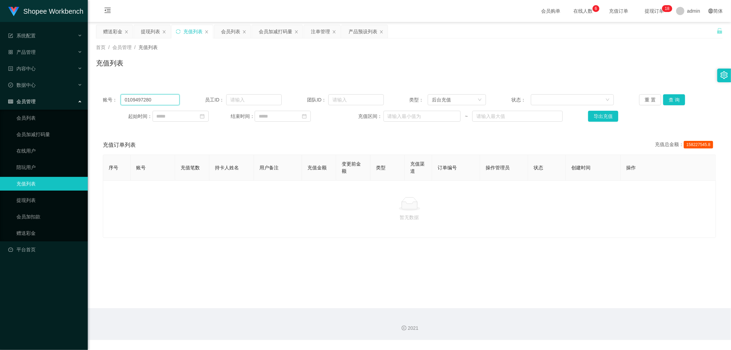
click at [170, 100] on input "0109497280" at bounding box center [150, 99] width 59 height 11
paste input "James16419"
type input "James16419"
click at [674, 98] on button "查 询" at bounding box center [674, 99] width 22 height 11
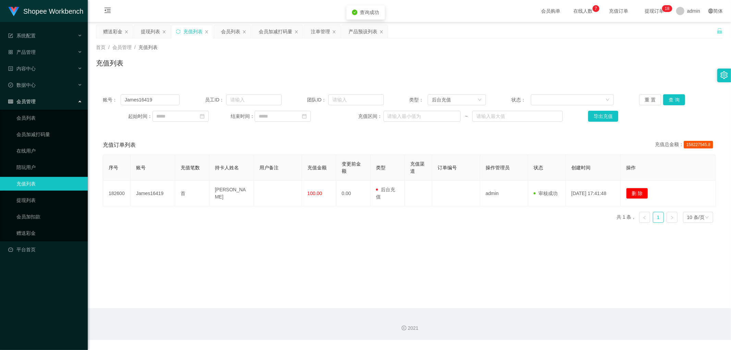
drag, startPoint x: 217, startPoint y: 59, endPoint x: 177, endPoint y: 48, distance: 40.8
click at [213, 58] on div "充值列表" at bounding box center [409, 66] width 627 height 16
click at [150, 31] on div "提现列表" at bounding box center [150, 31] width 19 height 13
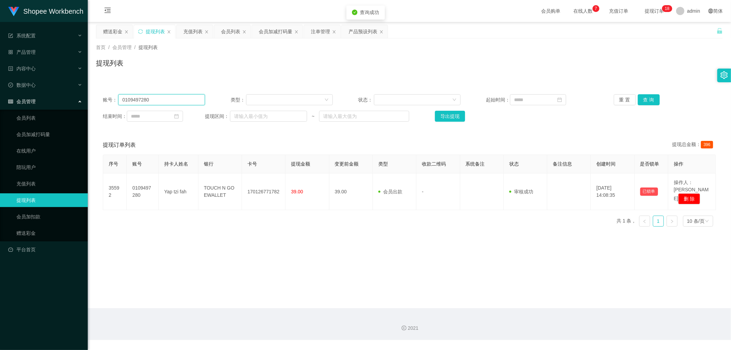
drag, startPoint x: 159, startPoint y: 99, endPoint x: 243, endPoint y: 100, distance: 83.9
click at [160, 99] on input "0109497280" at bounding box center [161, 99] width 87 height 11
paste input "James16419"
type input "James16419"
click at [645, 99] on button "查 询" at bounding box center [649, 99] width 22 height 11
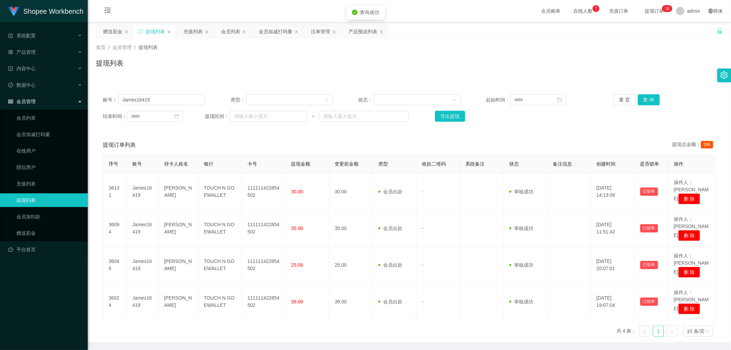
click at [439, 66] on div "提现列表" at bounding box center [409, 66] width 627 height 16
drag, startPoint x: 227, startPoint y: 35, endPoint x: 249, endPoint y: 48, distance: 25.4
click at [227, 35] on div "会员列表" at bounding box center [230, 31] width 19 height 13
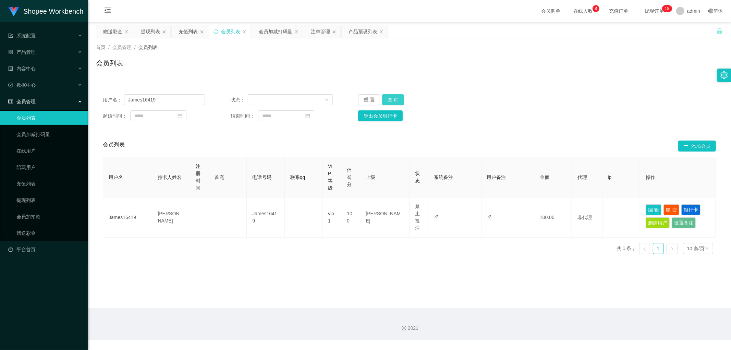
click at [392, 100] on button "查 询" at bounding box center [393, 99] width 22 height 11
drag, startPoint x: 583, startPoint y: 84, endPoint x: 605, endPoint y: 84, distance: 21.6
click at [586, 85] on div "用户名： James16419 状态： 重 置 查 询 起始时间： 结束时间： 导出会员银行卡 会员列表 添加会员 用户名 持卡人姓名 注册时间 首充 电话号…" at bounding box center [409, 169] width 627 height 180
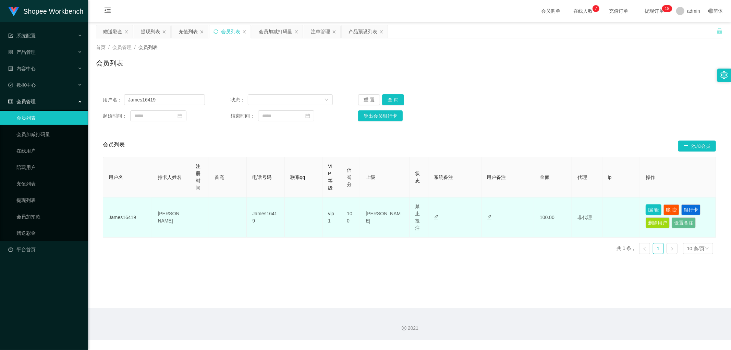
click at [651, 209] on button "编 辑" at bounding box center [653, 209] width 16 height 11
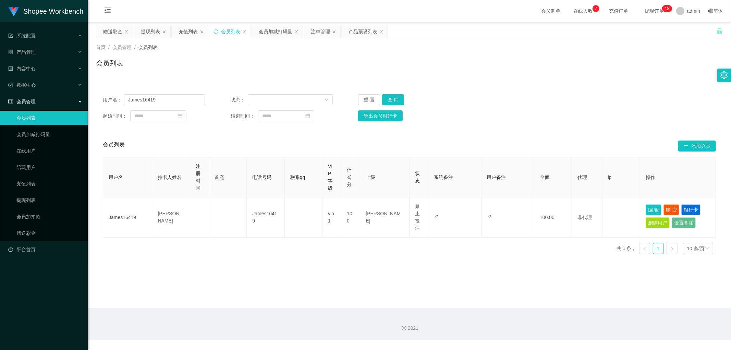
type input "James16419"
type input "[PERSON_NAME]"
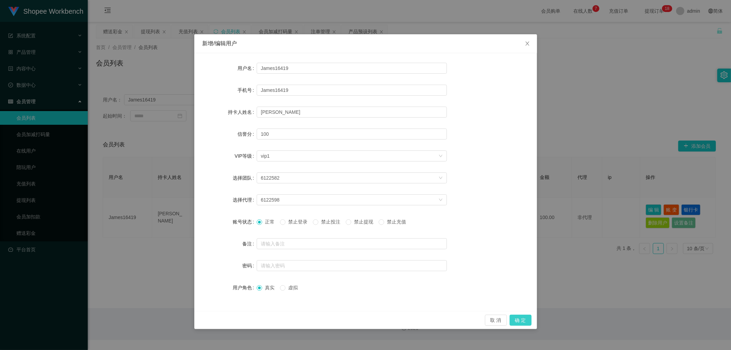
click at [520, 319] on button "确 定" at bounding box center [520, 319] width 22 height 11
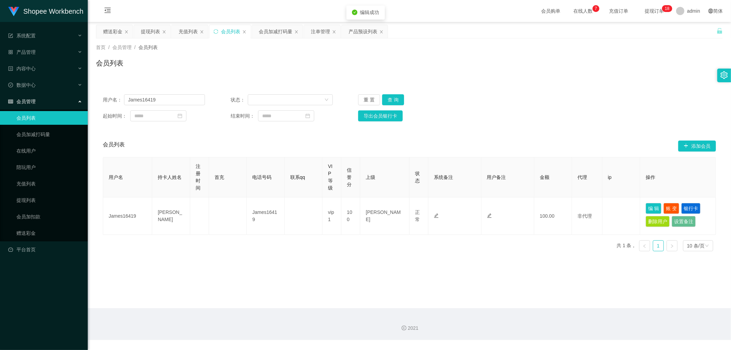
click at [451, 296] on main "关闭左侧 关闭右侧 关闭其它 刷新页面 赠送彩金 提现列表 充值列表 会员列表 会员加减打码量 注单管理 产品预设列表 首页 / 会员管理 / 会员列表 / …" at bounding box center [409, 165] width 643 height 286
click at [549, 89] on div "用户名： James16419 状态： 重 置 查 询 起始时间： 结束时间： 导出会员银行卡" at bounding box center [409, 107] width 627 height 41
click at [385, 99] on button "查 询" at bounding box center [393, 99] width 22 height 11
click at [388, 99] on button "查 询" at bounding box center [393, 99] width 22 height 11
click at [395, 98] on button "查 询" at bounding box center [393, 99] width 22 height 11
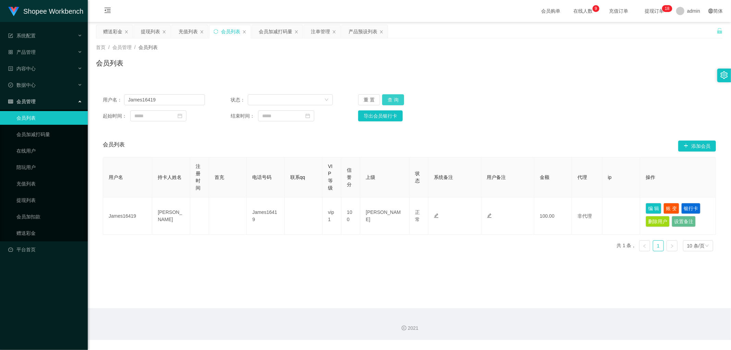
click at [392, 98] on button "查 询" at bounding box center [393, 99] width 22 height 11
click at [392, 100] on button "查 询" at bounding box center [393, 99] width 22 height 11
click at [392, 100] on div "重 置 查 询" at bounding box center [409, 99] width 102 height 11
drag, startPoint x: 441, startPoint y: 106, endPoint x: 422, endPoint y: 104, distance: 18.9
click at [441, 105] on div "用户名： James16419 状态： 重 置 查 询 起始时间： 结束时间： 导出会员银行卡" at bounding box center [409, 107] width 627 height 41
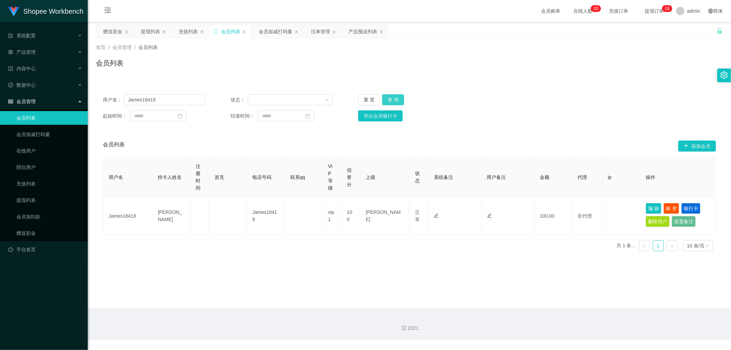
drag, startPoint x: 397, startPoint y: 100, endPoint x: 499, endPoint y: 103, distance: 102.1
click at [397, 100] on button "查 询" at bounding box center [393, 99] width 22 height 11
click at [546, 98] on div "用户名： James16419 状态： 重 置 查 询" at bounding box center [409, 99] width 613 height 11
click at [398, 98] on button "查 询" at bounding box center [393, 99] width 22 height 11
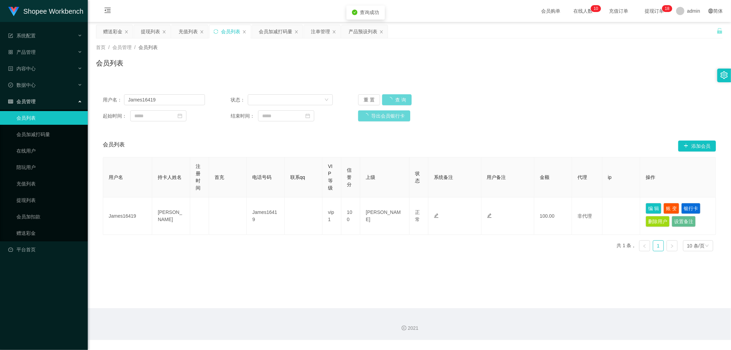
click at [547, 80] on div "用户名： James16419 状态： 重 置 查 询 起始时间： 结束时间： 导出会员银行卡 会员列表 添加会员 用户名 持卡人姓名 注册时间 首充 电话号…" at bounding box center [409, 167] width 627 height 177
click at [391, 98] on button "查 询" at bounding box center [393, 99] width 22 height 11
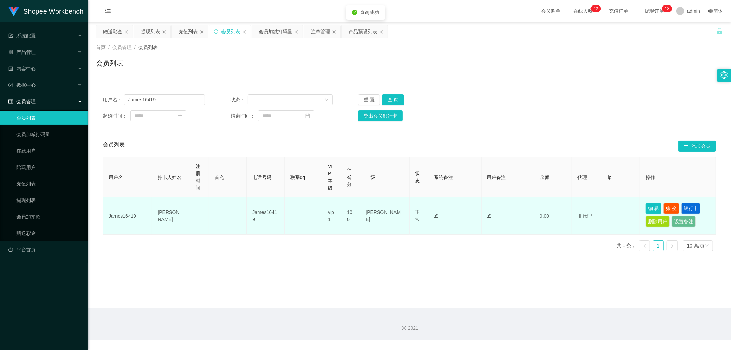
click at [651, 204] on button "编 辑" at bounding box center [653, 208] width 16 height 11
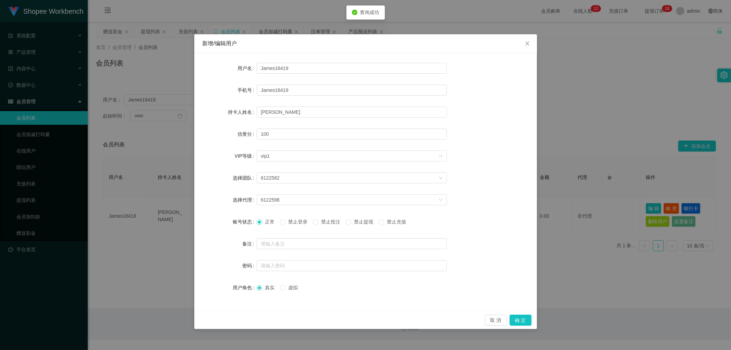
click at [323, 221] on span "禁止投注" at bounding box center [330, 221] width 25 height 5
click at [528, 323] on button "确 定" at bounding box center [520, 319] width 22 height 11
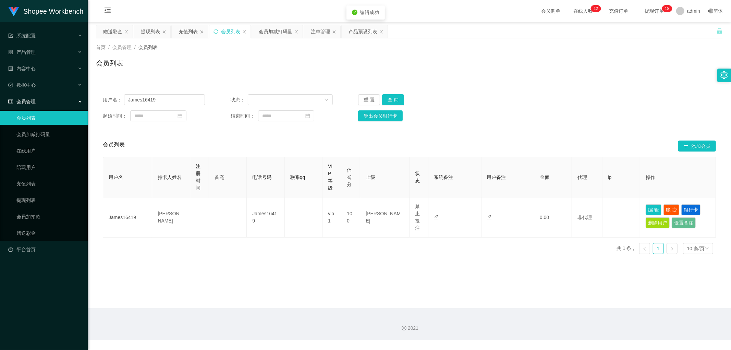
drag, startPoint x: 307, startPoint y: 66, endPoint x: 320, endPoint y: 47, distance: 23.3
click at [307, 66] on div "会员列表" at bounding box center [409, 66] width 627 height 16
click at [321, 32] on div "注单管理" at bounding box center [320, 31] width 19 height 13
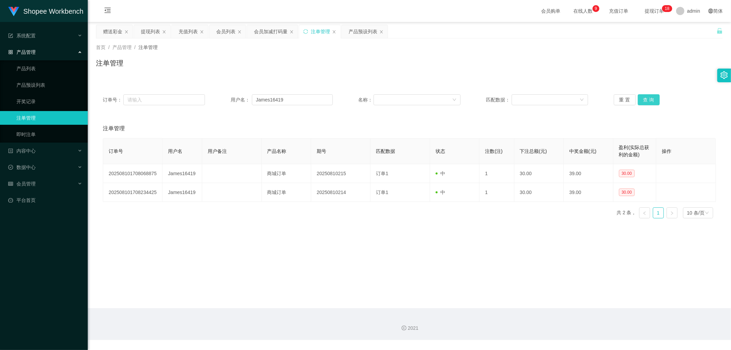
click at [645, 99] on button "查 询" at bounding box center [649, 99] width 22 height 11
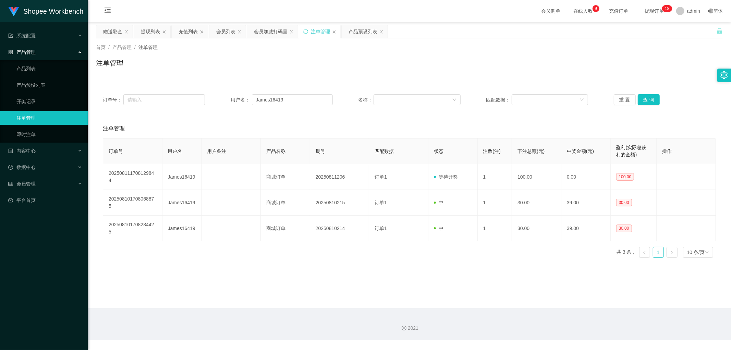
click at [444, 61] on div "注单管理" at bounding box center [409, 66] width 627 height 16
click at [271, 33] on div "会员加减打码量" at bounding box center [271, 31] width 34 height 13
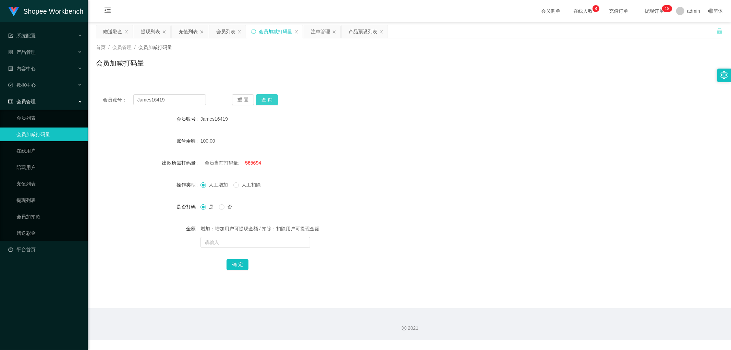
click at [267, 99] on button "查 询" at bounding box center [267, 99] width 22 height 11
click at [432, 96] on div "会员账号： James16419 重 置 查 询" at bounding box center [409, 99] width 627 height 11
drag, startPoint x: 227, startPoint y: 29, endPoint x: 372, endPoint y: 59, distance: 147.9
click at [227, 30] on div "会员列表" at bounding box center [225, 31] width 19 height 13
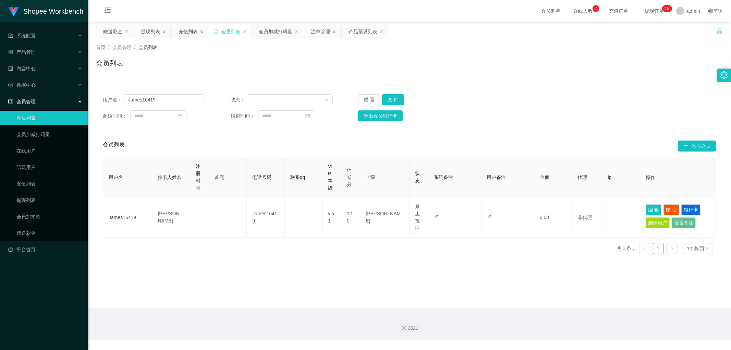
click at [394, 93] on div "用户名： James16419 状态： 重 置 查 询 起始时间： 结束时间： 导出会员银行卡" at bounding box center [409, 107] width 627 height 41
click at [393, 99] on button "查 询" at bounding box center [393, 99] width 22 height 11
click at [279, 33] on div "会员加减打码量" at bounding box center [276, 31] width 34 height 13
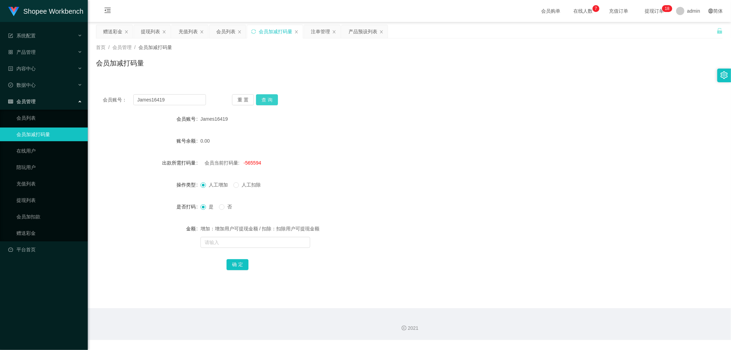
click at [271, 99] on button "查 询" at bounding box center [267, 99] width 22 height 11
drag, startPoint x: 409, startPoint y: 89, endPoint x: 412, endPoint y: 93, distance: 4.6
click at [409, 89] on div "会员账号： James16419 重 置 查 询 会员账号 James16419 账号余额 130.00 出款所需打码量 会员当前打码量: -565594 操…" at bounding box center [409, 186] width 627 height 199
click at [226, 33] on div "会员列表" at bounding box center [225, 31] width 19 height 13
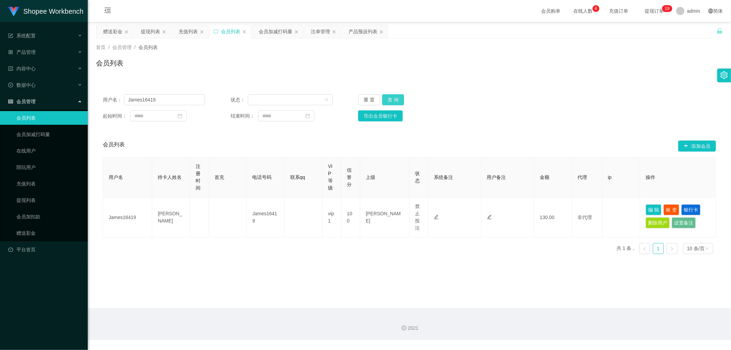
click at [388, 100] on button "查 询" at bounding box center [393, 99] width 22 height 11
click at [393, 98] on button "查 询" at bounding box center [393, 99] width 22 height 11
click at [527, 80] on div "用户名： James16419 状态： 重 置 查 询 起始时间： 结束时间： 导出会员银行卡 会员列表 添加会员 用户名 持卡人姓名 注册时间 首充 电话号…" at bounding box center [409, 169] width 627 height 180
drag, startPoint x: 542, startPoint y: 79, endPoint x: 550, endPoint y: 75, distance: 9.4
click at [543, 79] on div "用户名： James16419 状态： 重 置 查 询 起始时间： 结束时间： 导出会员银行卡 会员列表 添加会员 用户名 持卡人姓名 注册时间 首充 电话号…" at bounding box center [409, 169] width 627 height 180
